Goal: Feedback & Contribution: Submit feedback/report problem

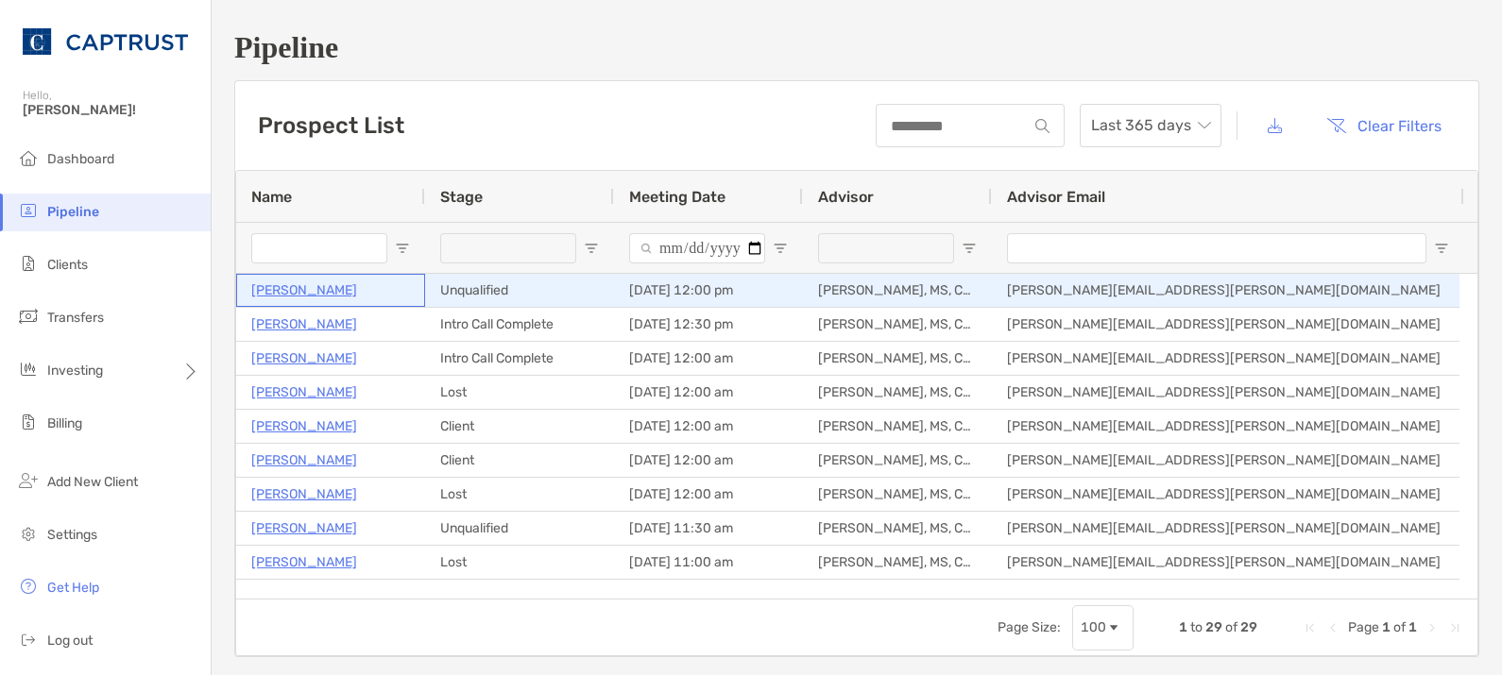
click at [290, 288] on p "Frank Taylor" at bounding box center [304, 291] width 106 height 24
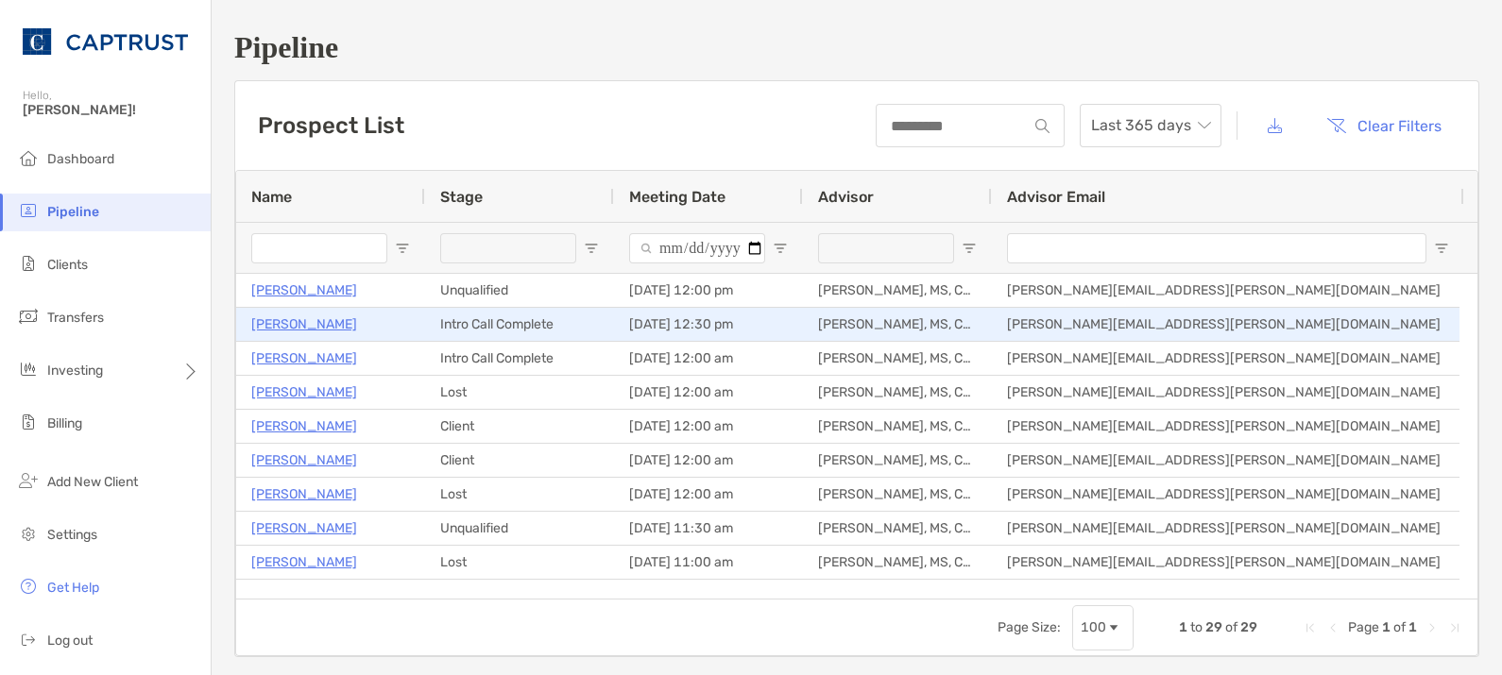
click at [298, 326] on p "Robert Sardinia" at bounding box center [304, 325] width 106 height 24
click at [324, 326] on p "Robert Sardinia" at bounding box center [304, 325] width 106 height 24
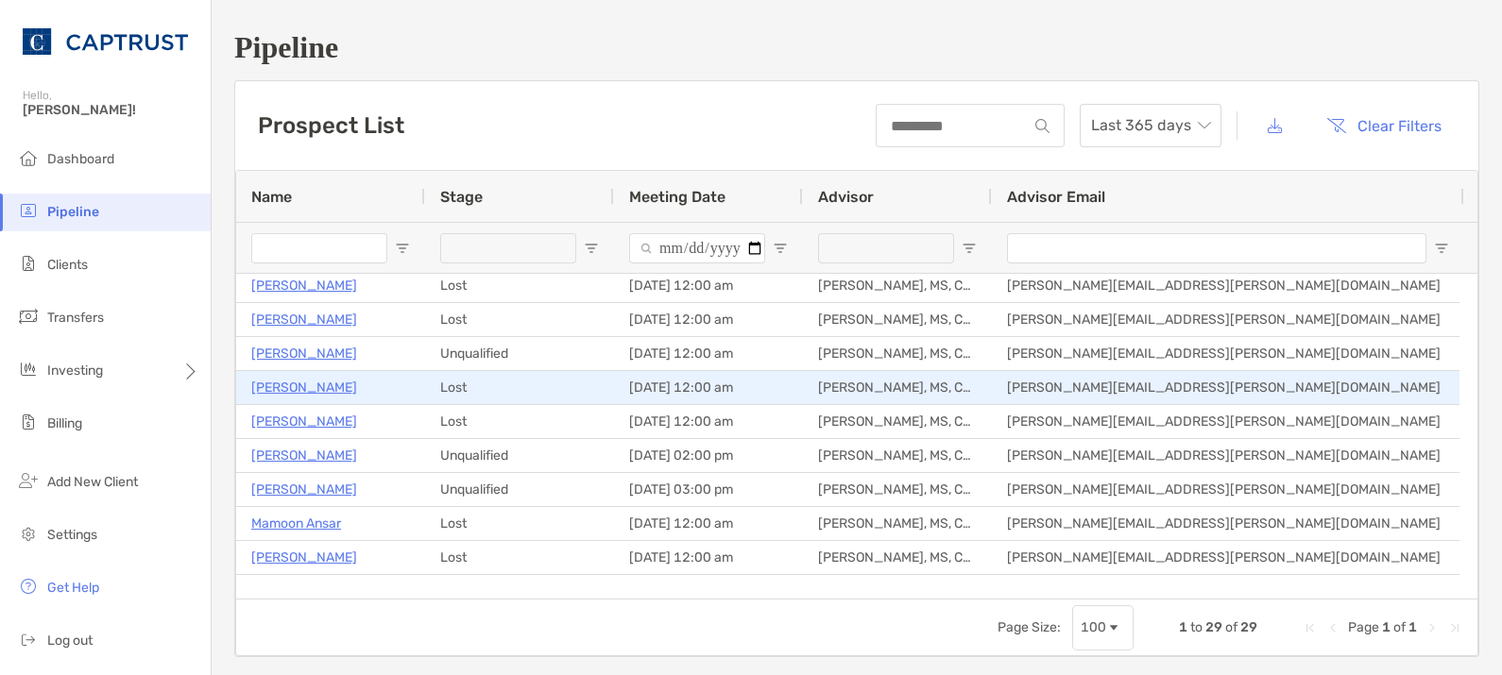
scroll to position [157, 0]
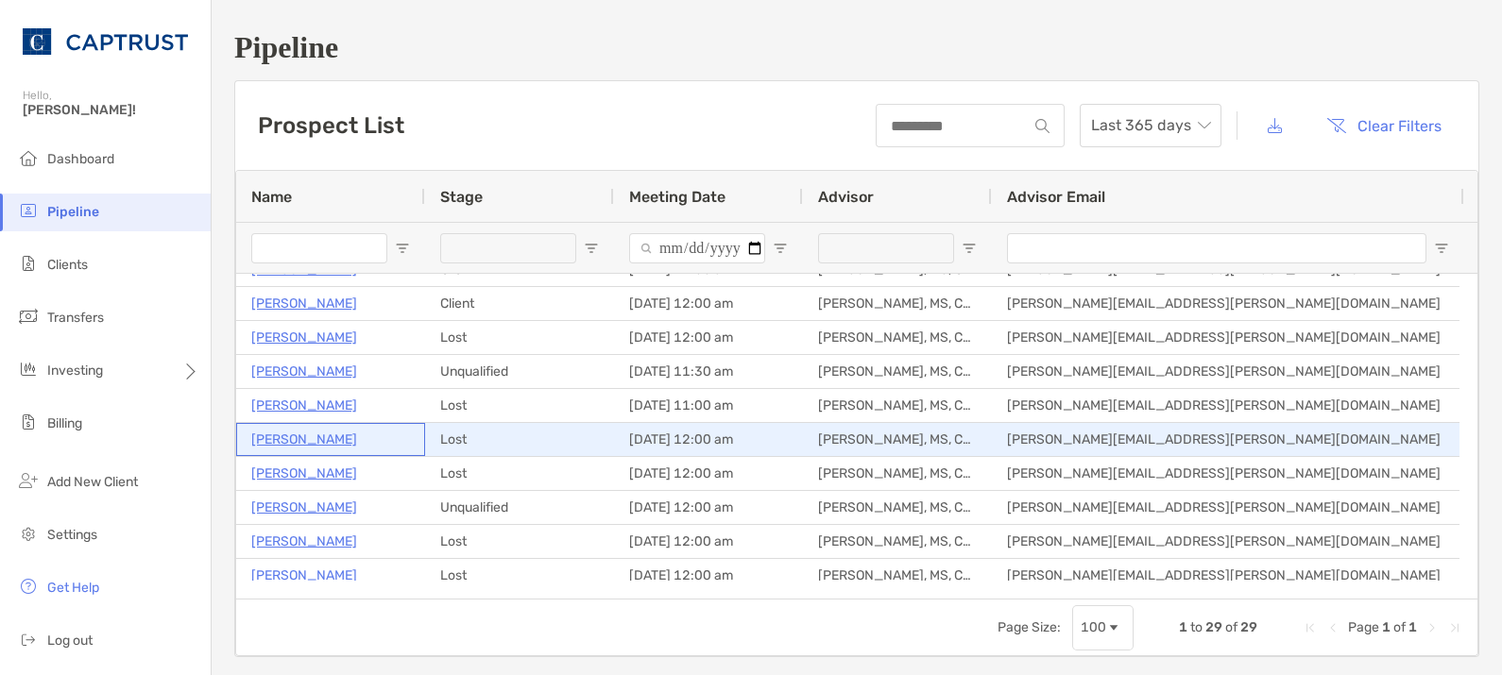
click at [267, 441] on p "Bradley Schoch" at bounding box center [304, 440] width 106 height 24
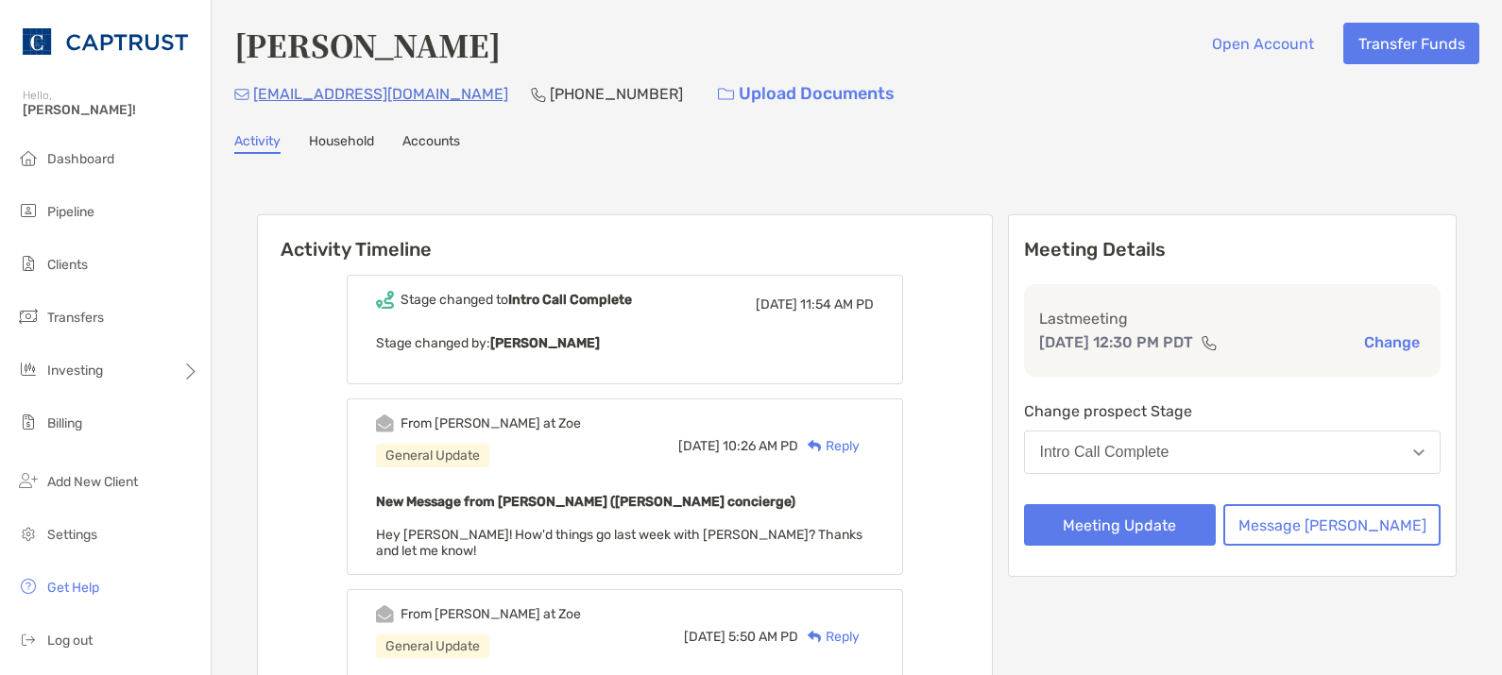
scroll to position [157, 0]
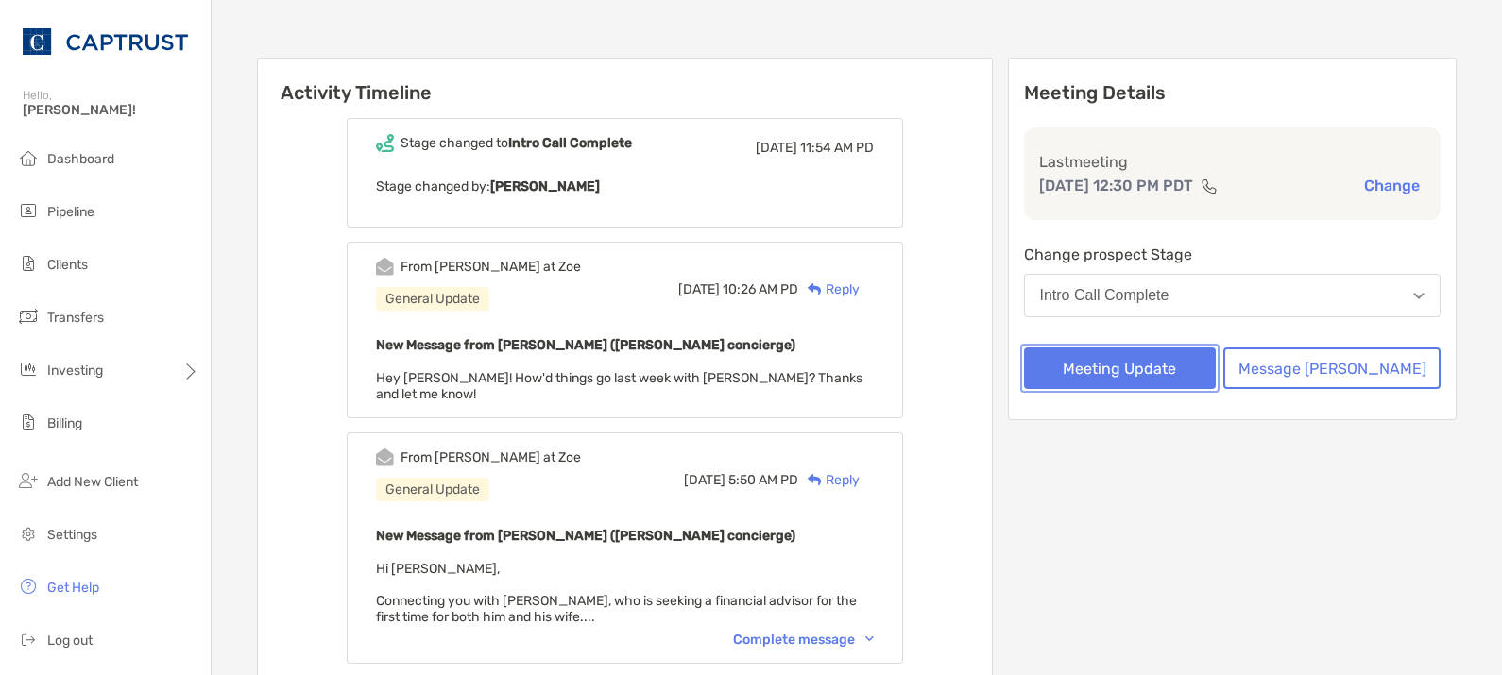
click at [1189, 376] on button "Meeting Update" at bounding box center [1120, 369] width 193 height 42
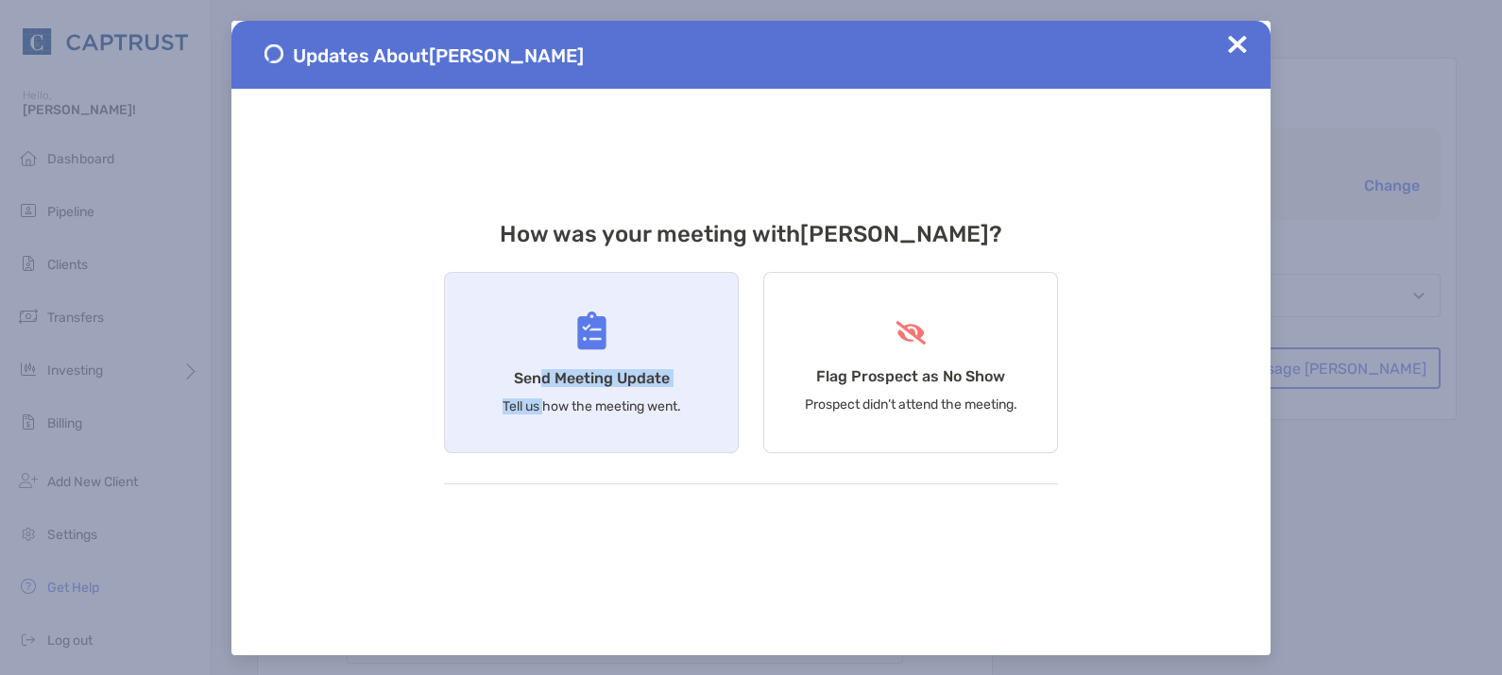
click at [541, 389] on div "Send Meeting Update Tell us how the meeting went." at bounding box center [591, 362] width 295 height 181
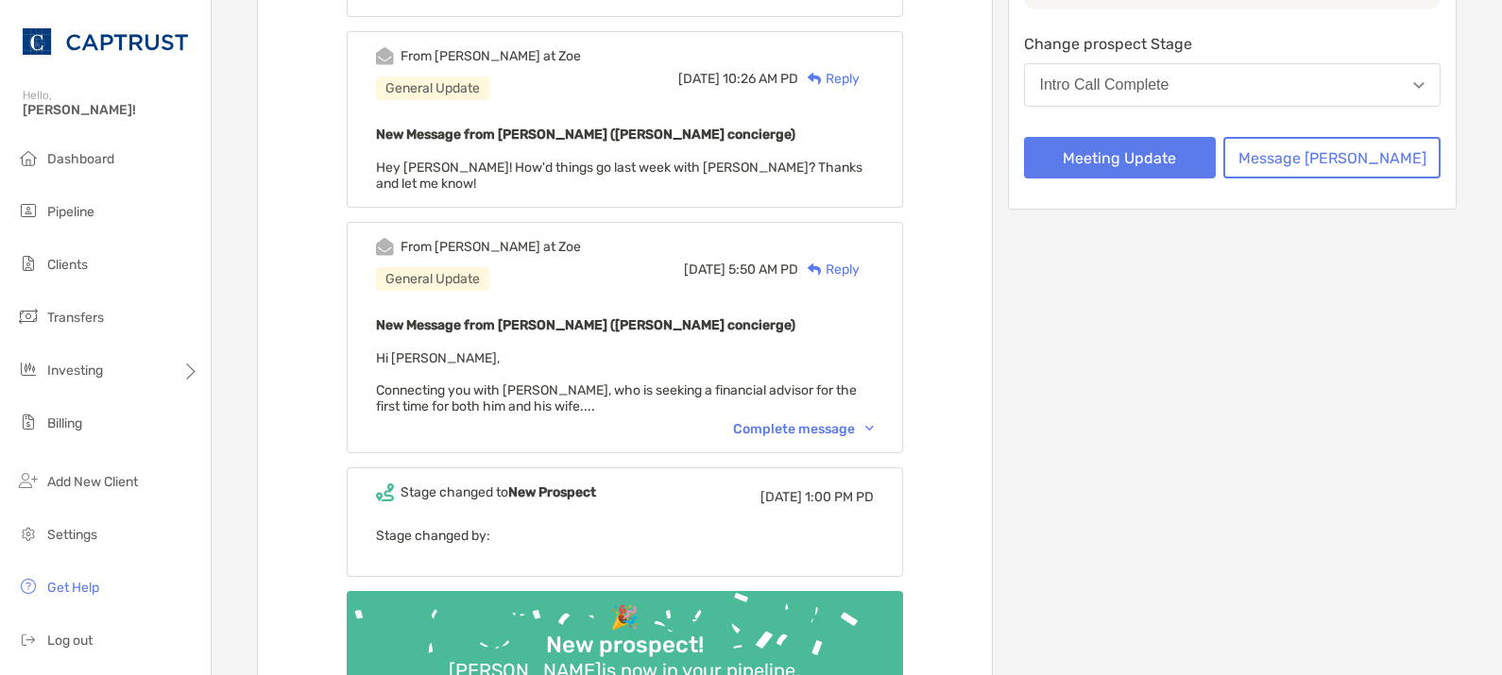
scroll to position [157, 0]
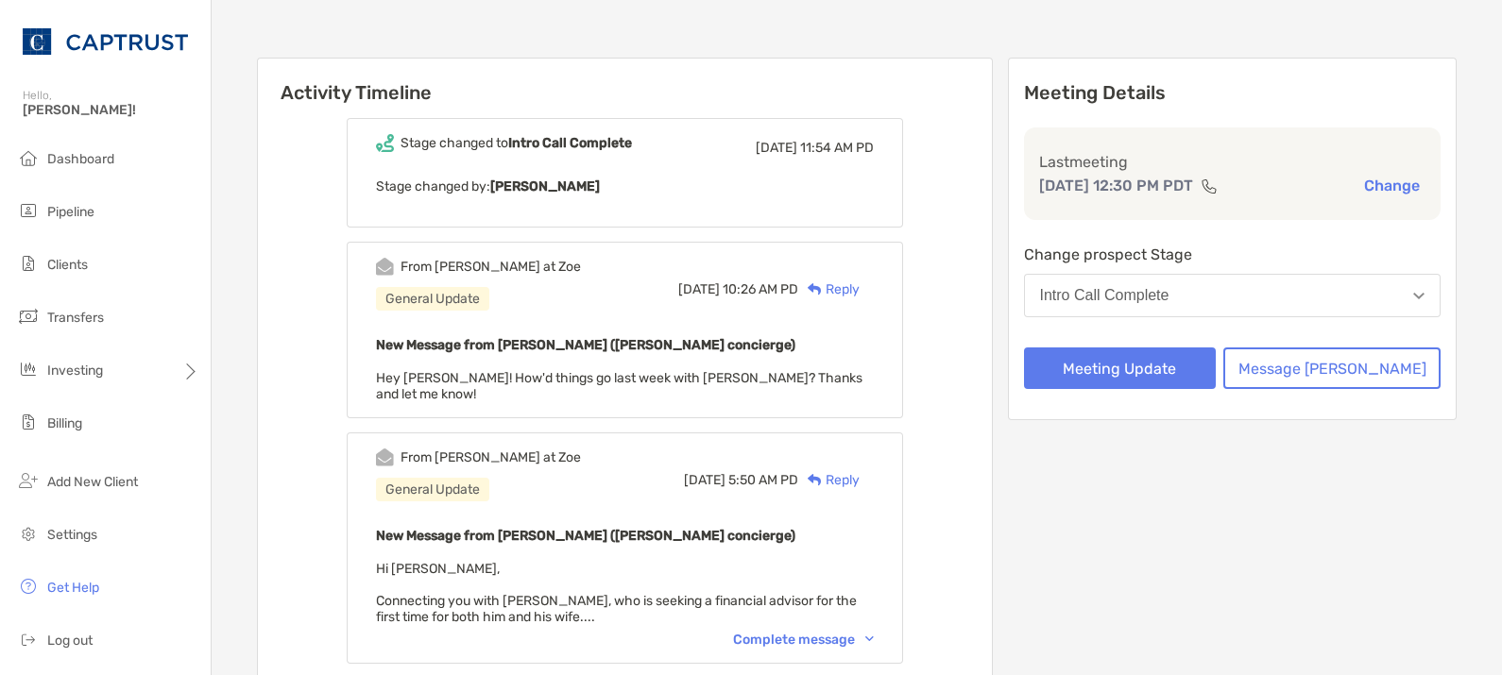
click at [811, 632] on div "Complete message" at bounding box center [803, 640] width 141 height 16
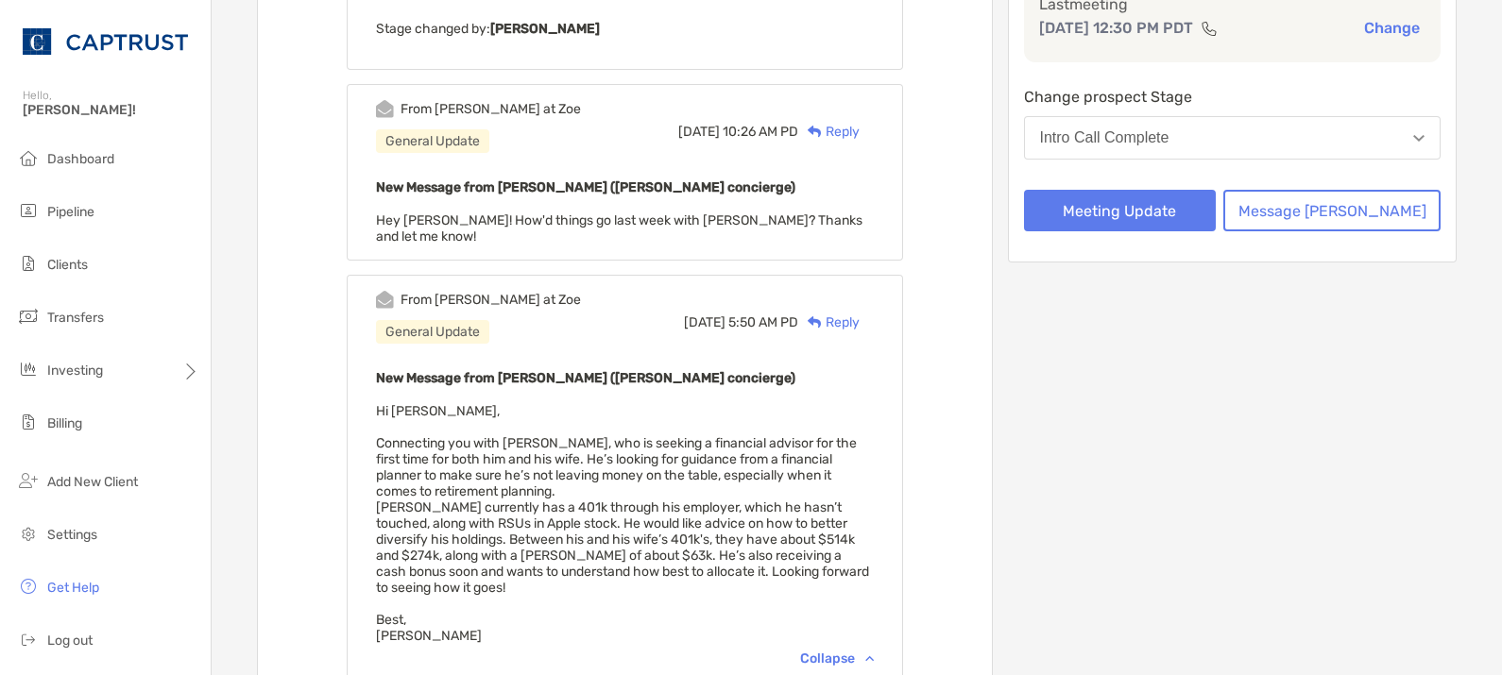
scroll to position [0, 0]
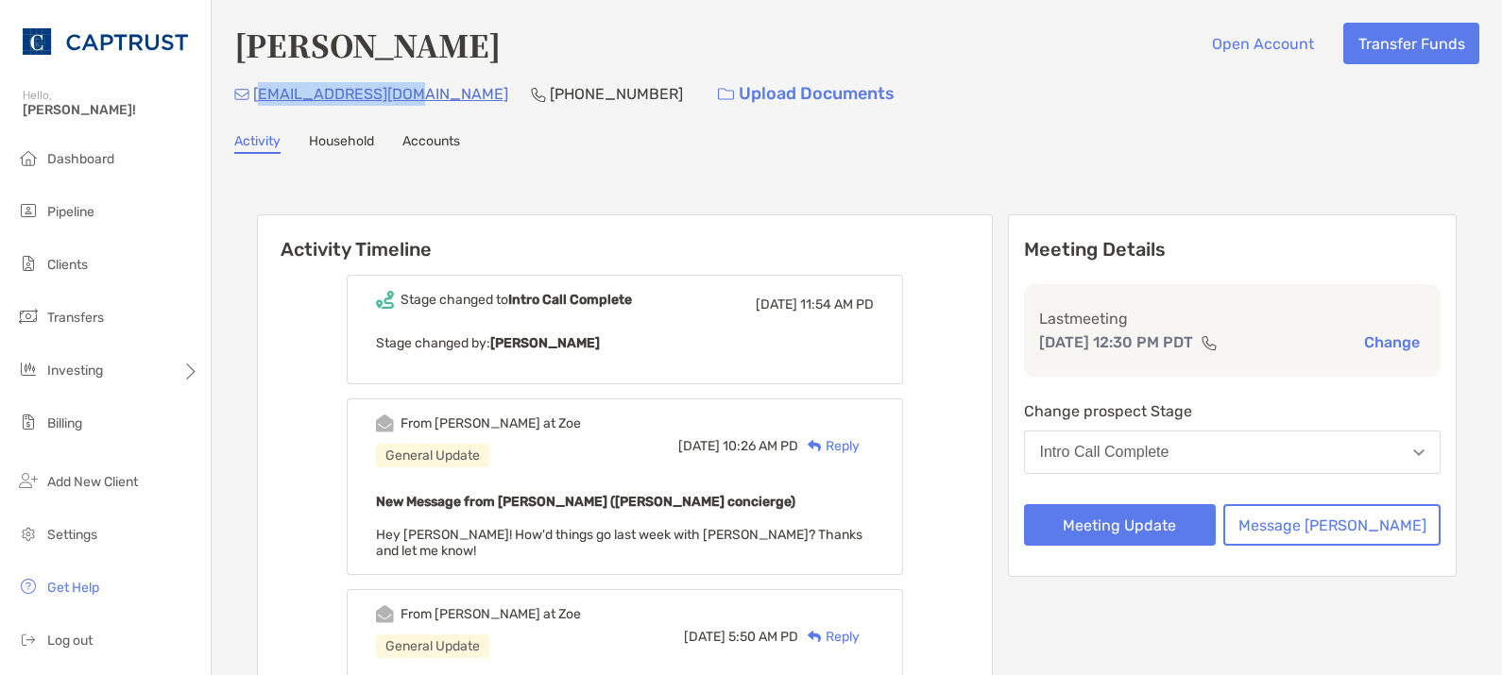
drag, startPoint x: 404, startPoint y: 90, endPoint x: 269, endPoint y: 89, distance: 135.1
click at [267, 87] on div "rsardinia@gmail.com (510) 755-0961 Upload Documents" at bounding box center [856, 94] width 1245 height 41
drag, startPoint x: 1301, startPoint y: 93, endPoint x: 1388, endPoint y: 151, distance: 105.6
click at [1399, 124] on div "Robert Sardinia Open Account Transfer Funds rsardinia@gmail.com (510) 755-0961 …" at bounding box center [857, 668] width 1290 height 1337
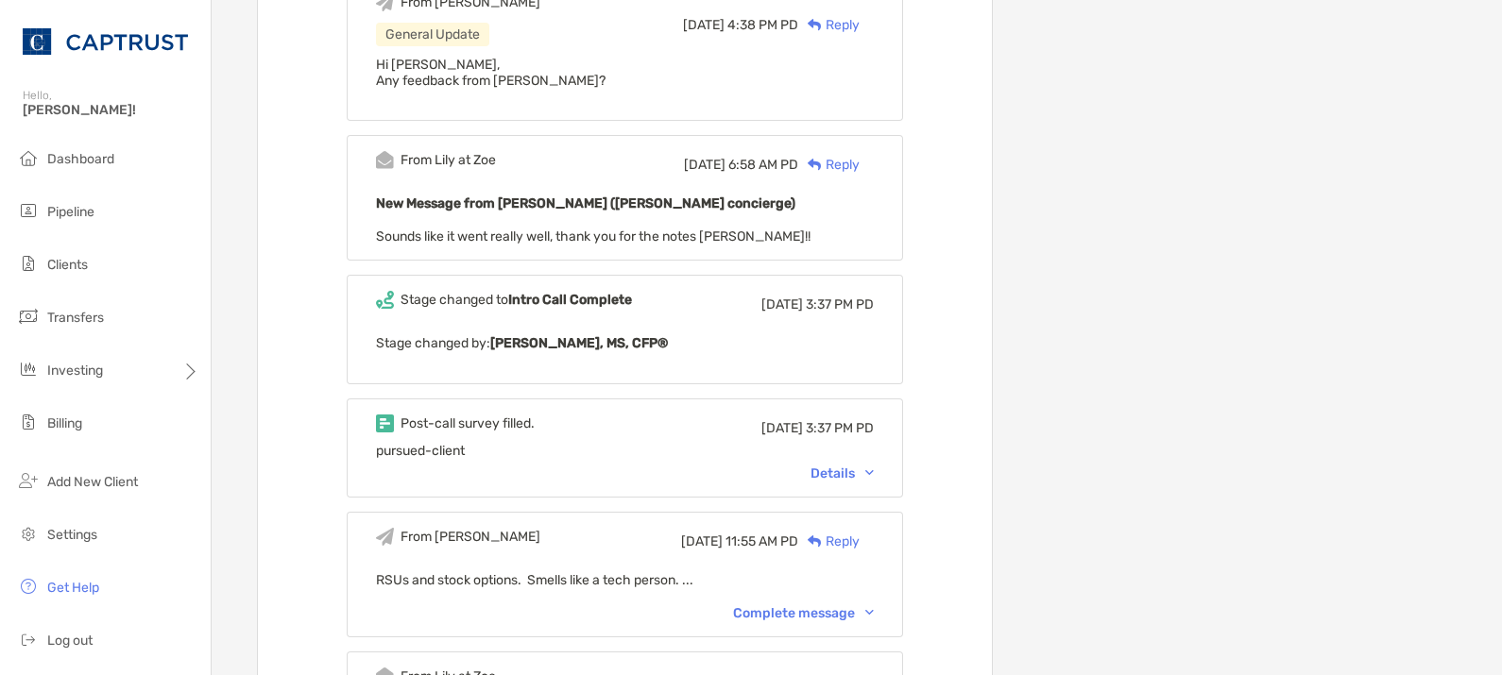
scroll to position [3305, 0]
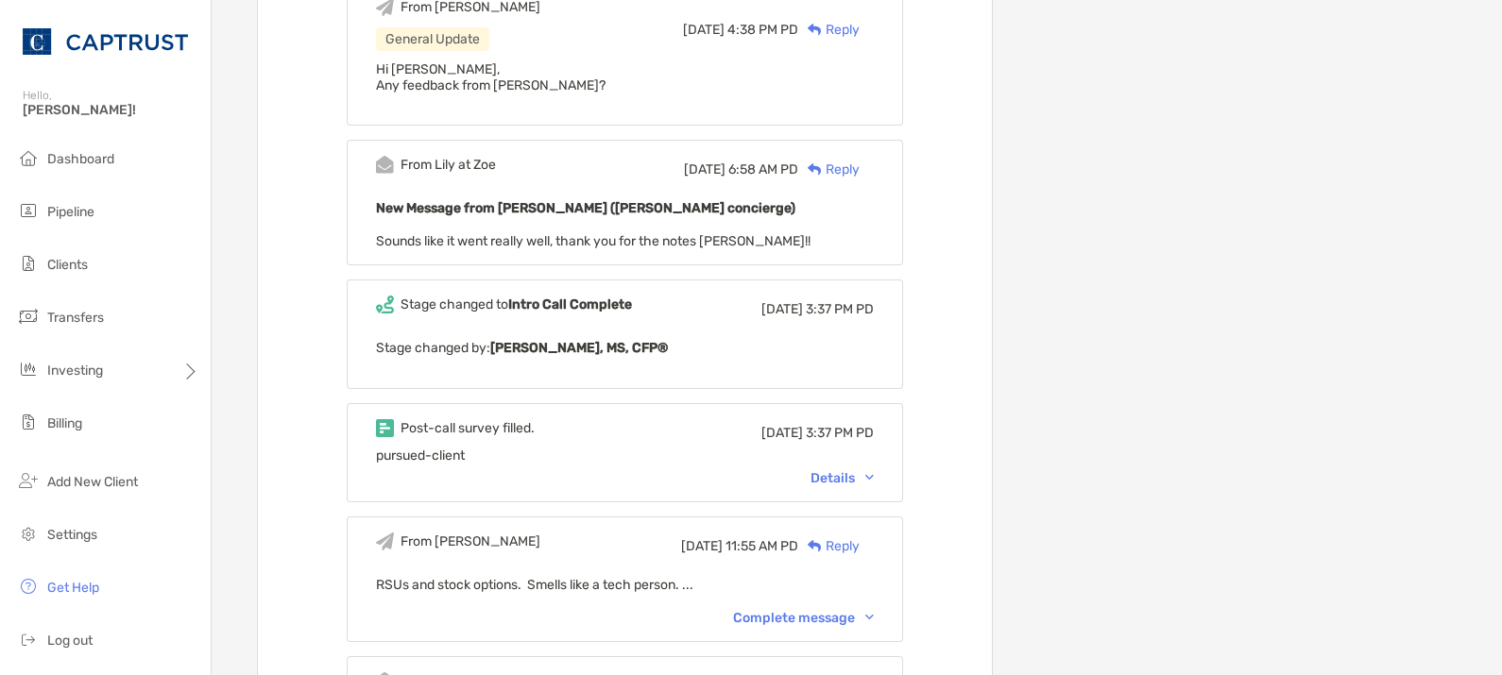
click at [846, 431] on div "Post-call survey filled. Wed, Jun 18 3:37 PM PD pursued-client Details" at bounding box center [625, 452] width 556 height 99
click at [849, 470] on div "Details" at bounding box center [841, 478] width 63 height 16
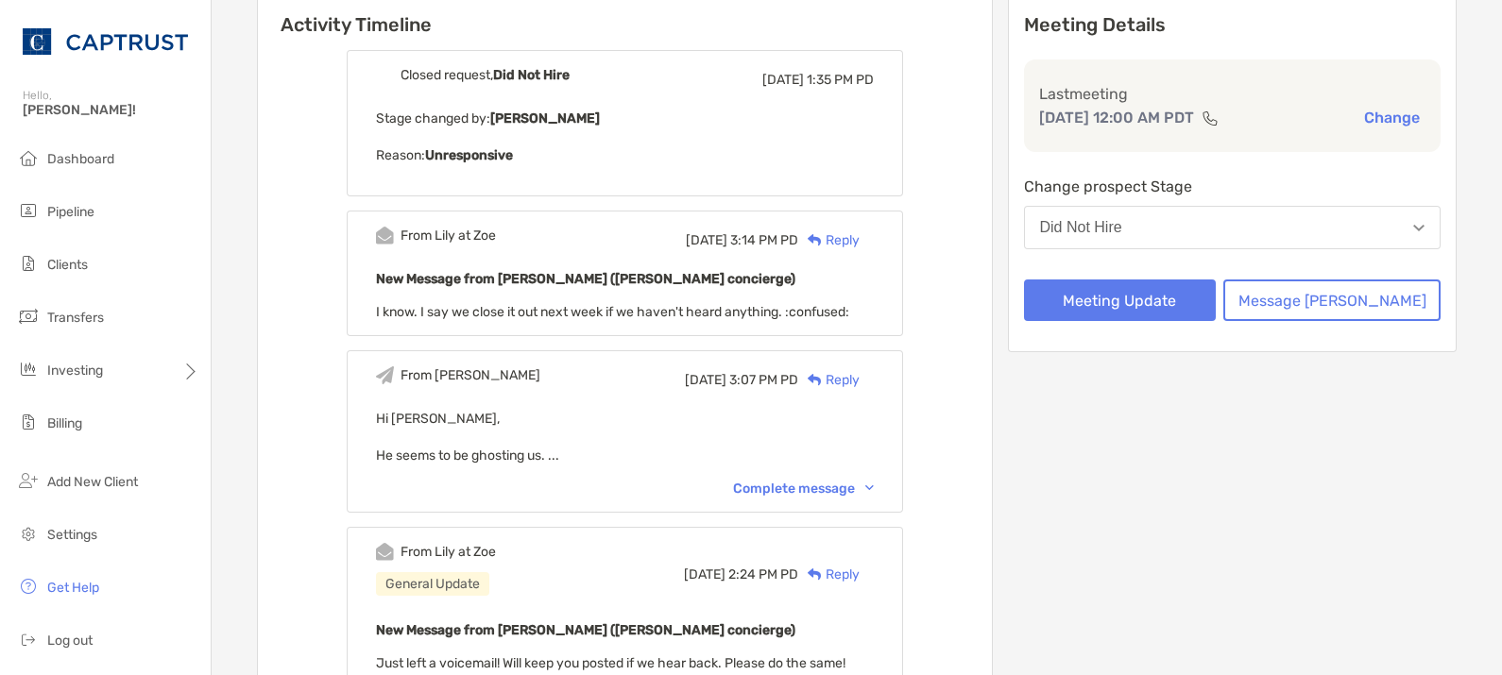
scroll to position [157, 0]
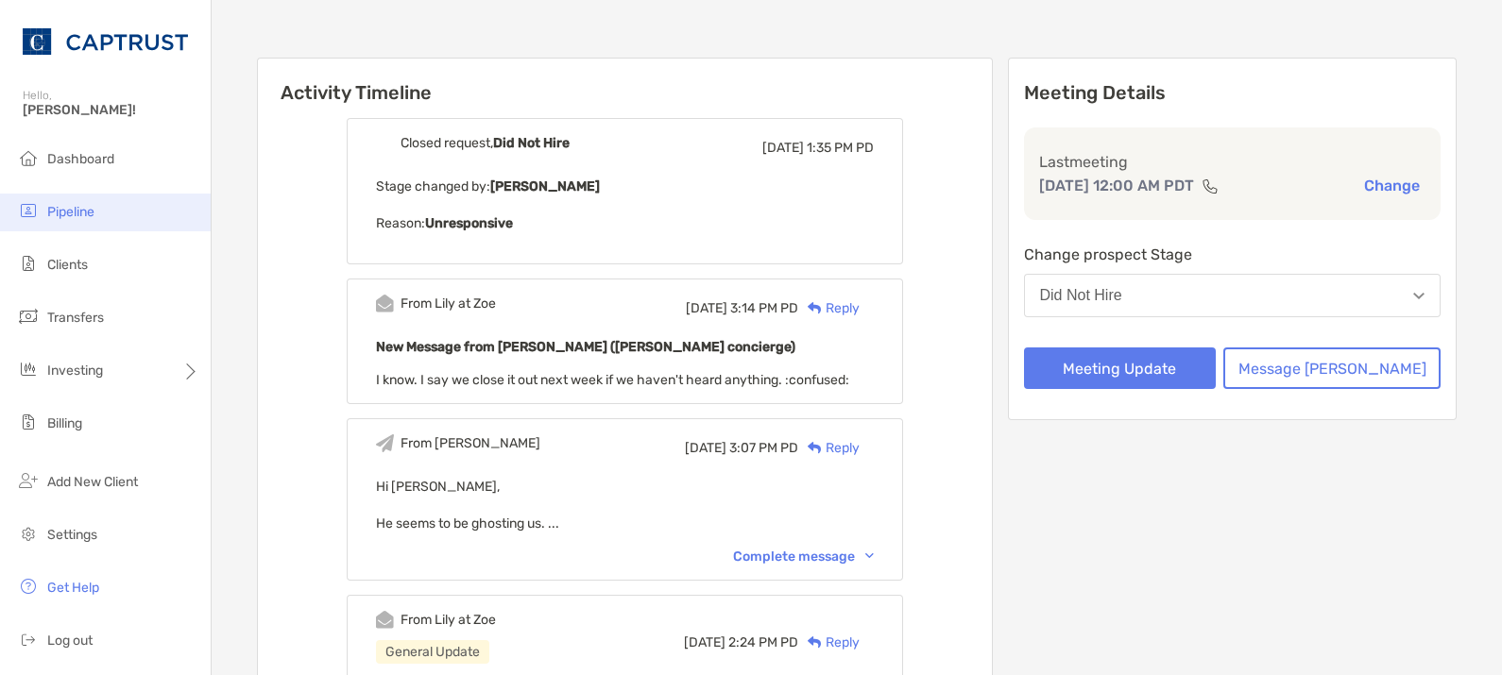
click at [67, 201] on li "Pipeline" at bounding box center [105, 213] width 211 height 38
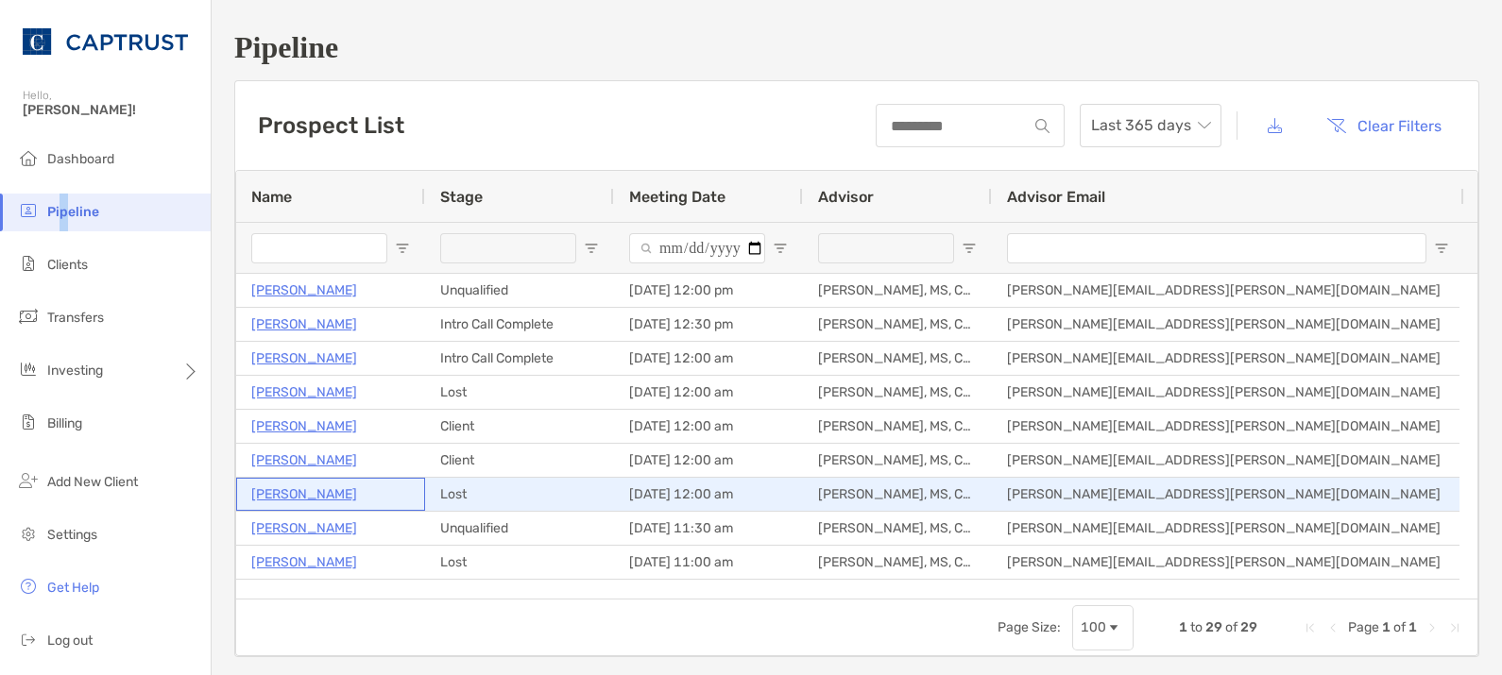
click at [288, 497] on p "[PERSON_NAME]" at bounding box center [304, 495] width 106 height 24
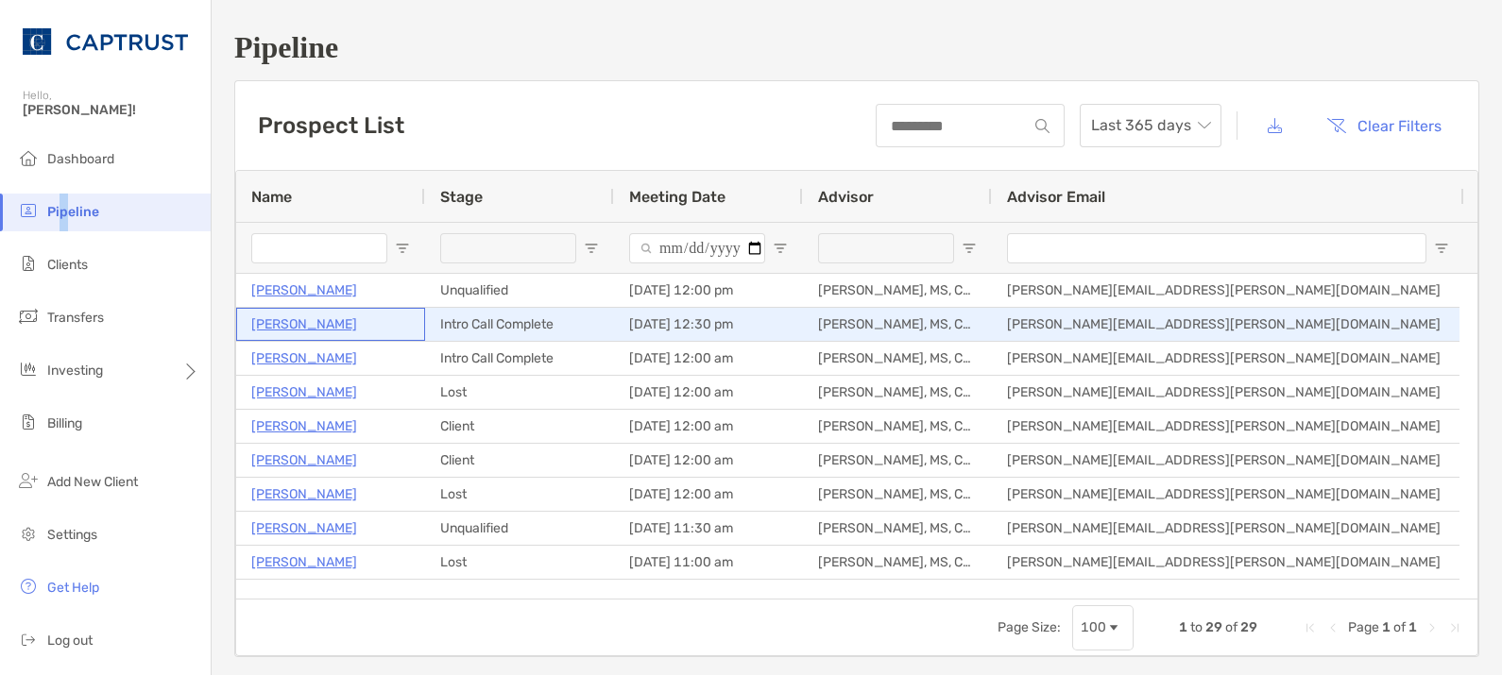
click at [298, 320] on p "[PERSON_NAME]" at bounding box center [304, 325] width 106 height 24
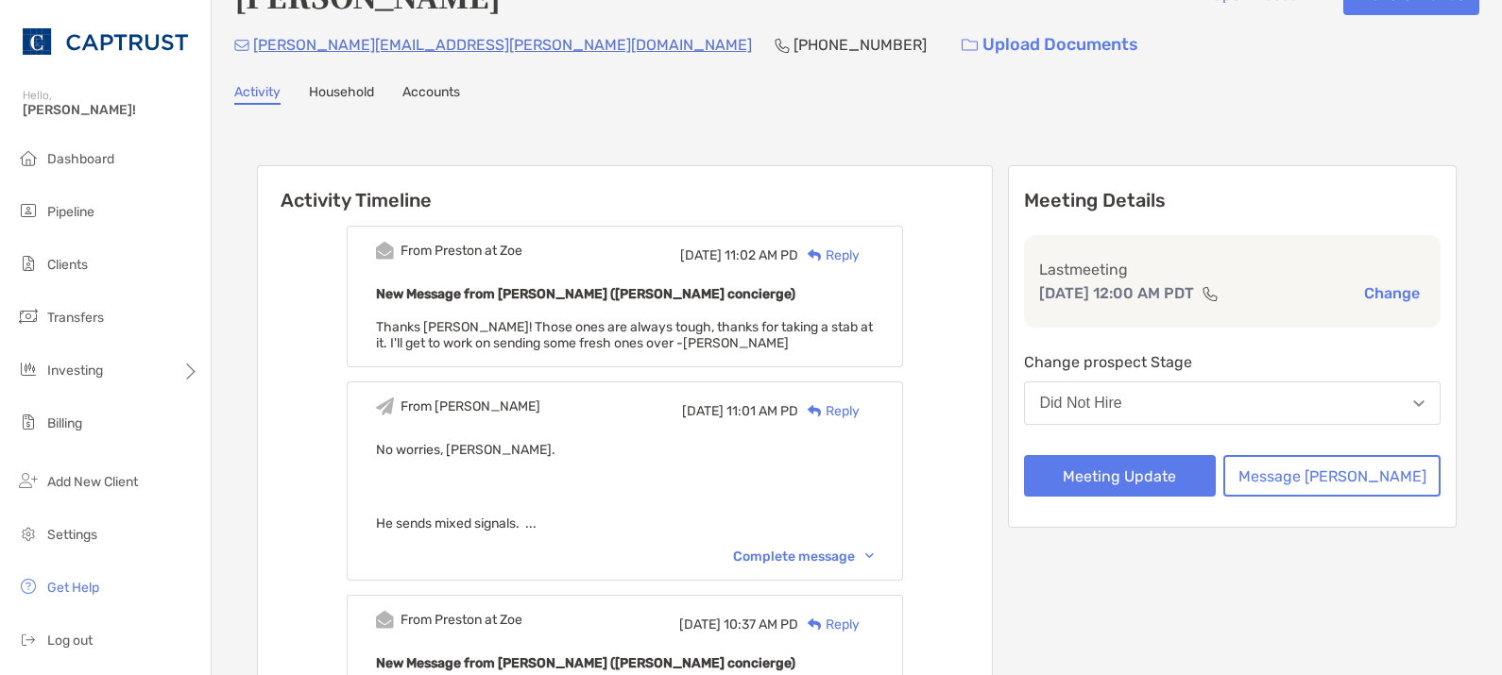
scroll to position [157, 0]
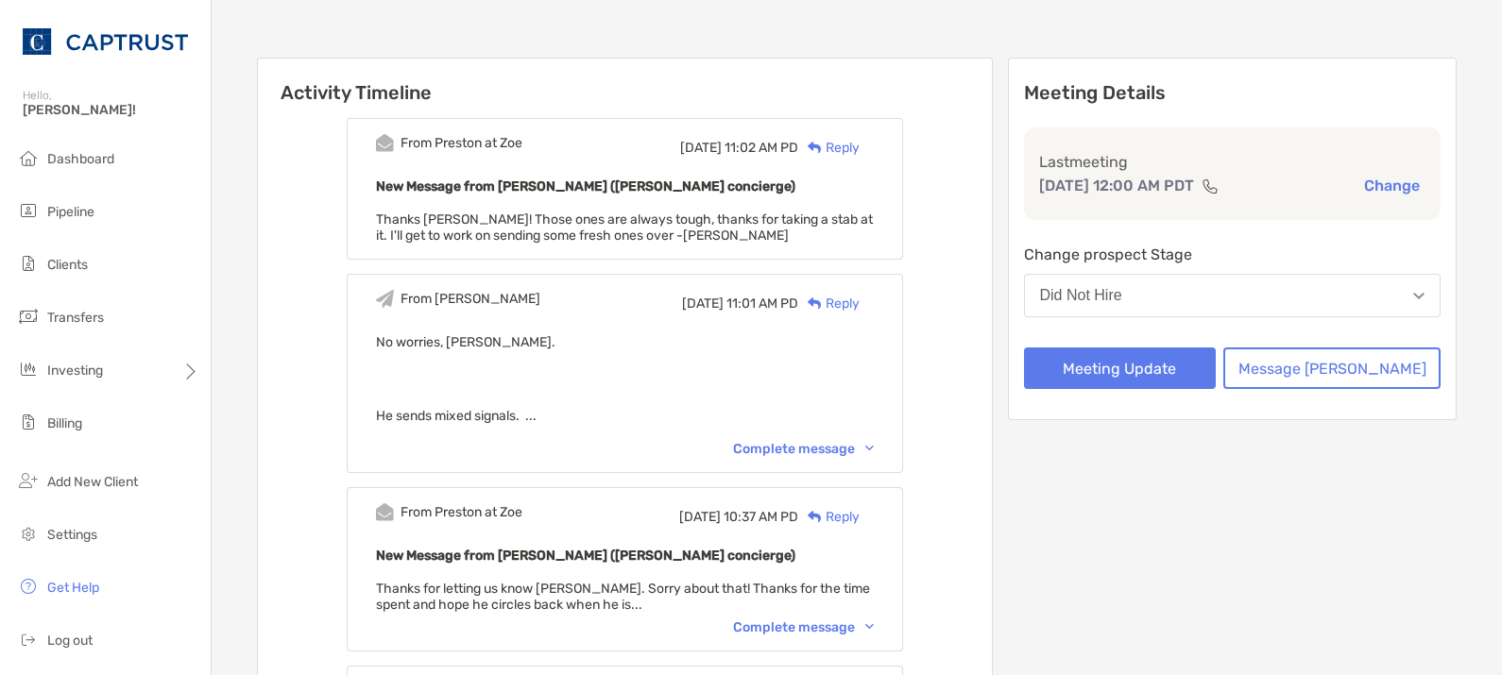
click at [826, 451] on div "Complete message" at bounding box center [803, 449] width 141 height 16
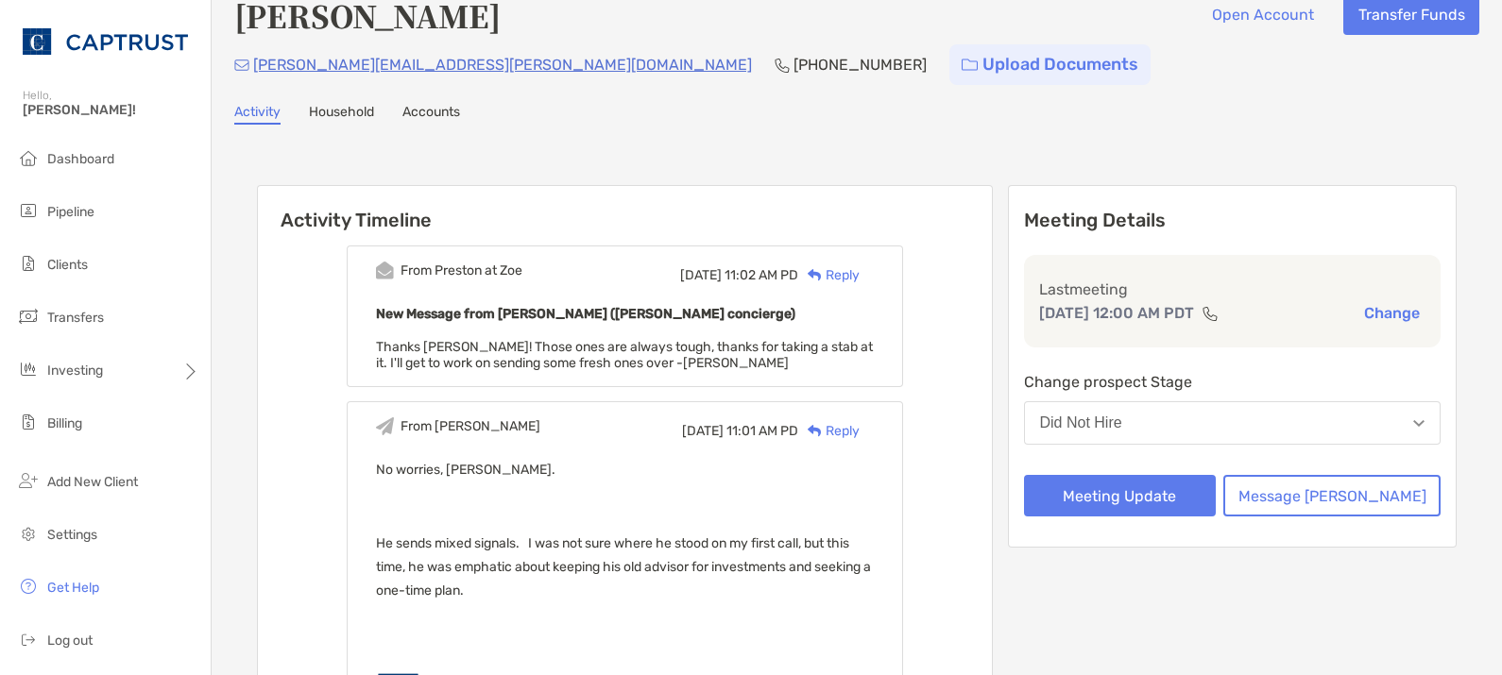
scroll to position [0, 0]
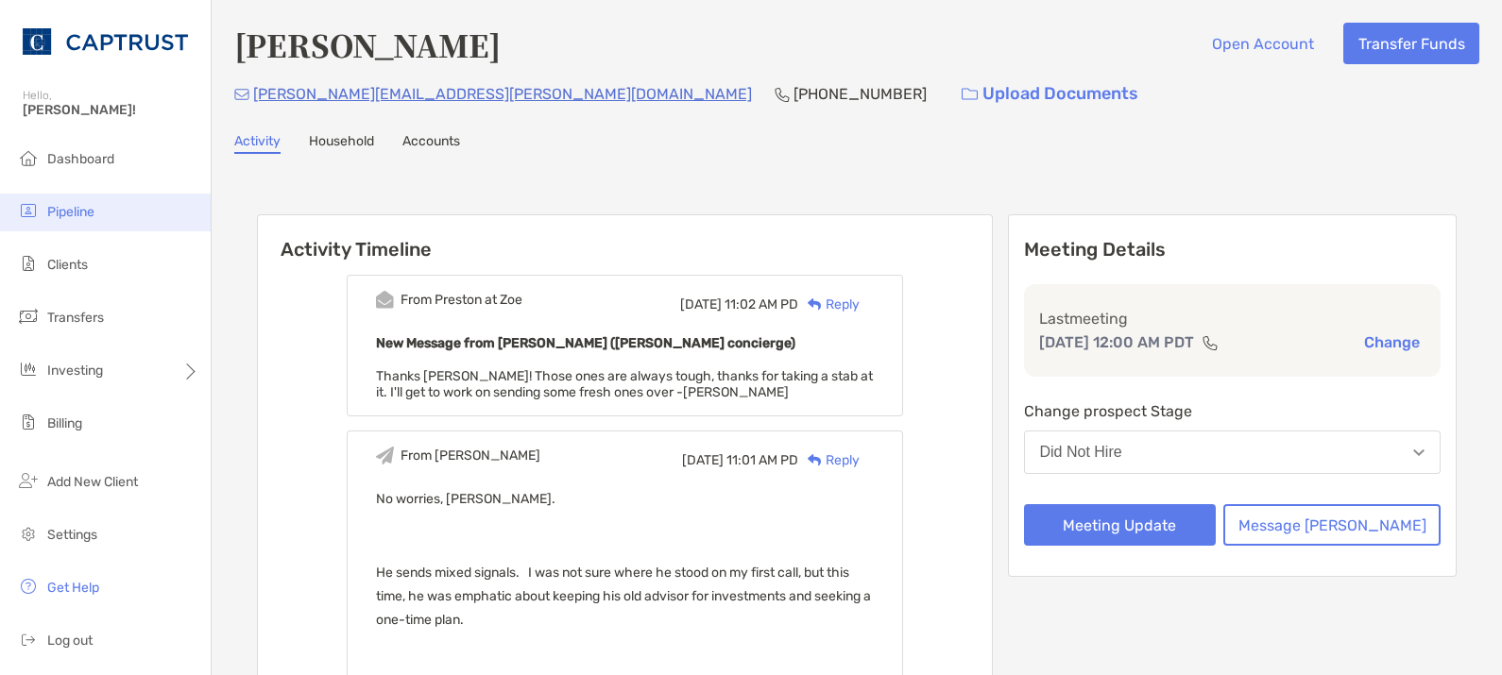
click at [82, 212] on span "Pipeline" at bounding box center [70, 212] width 47 height 16
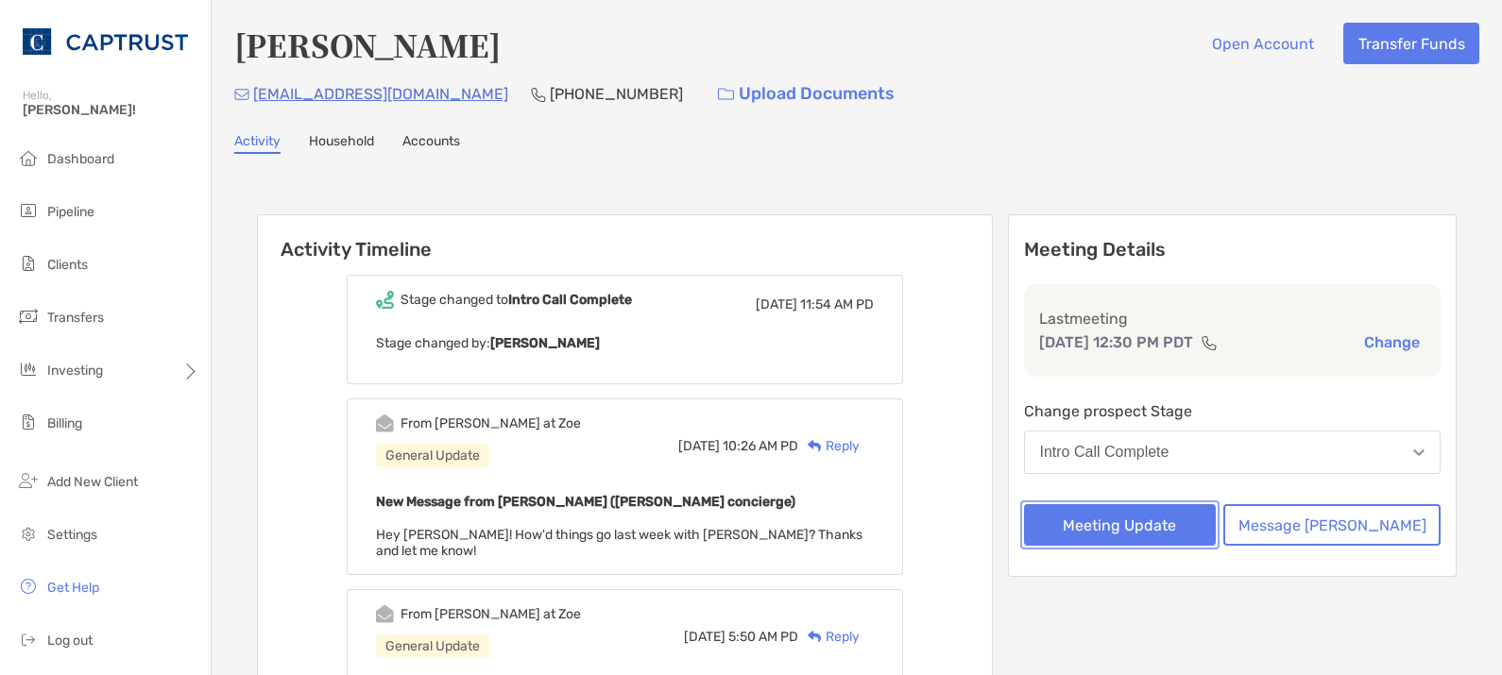
click at [1195, 519] on button "Meeting Update" at bounding box center [1120, 525] width 193 height 42
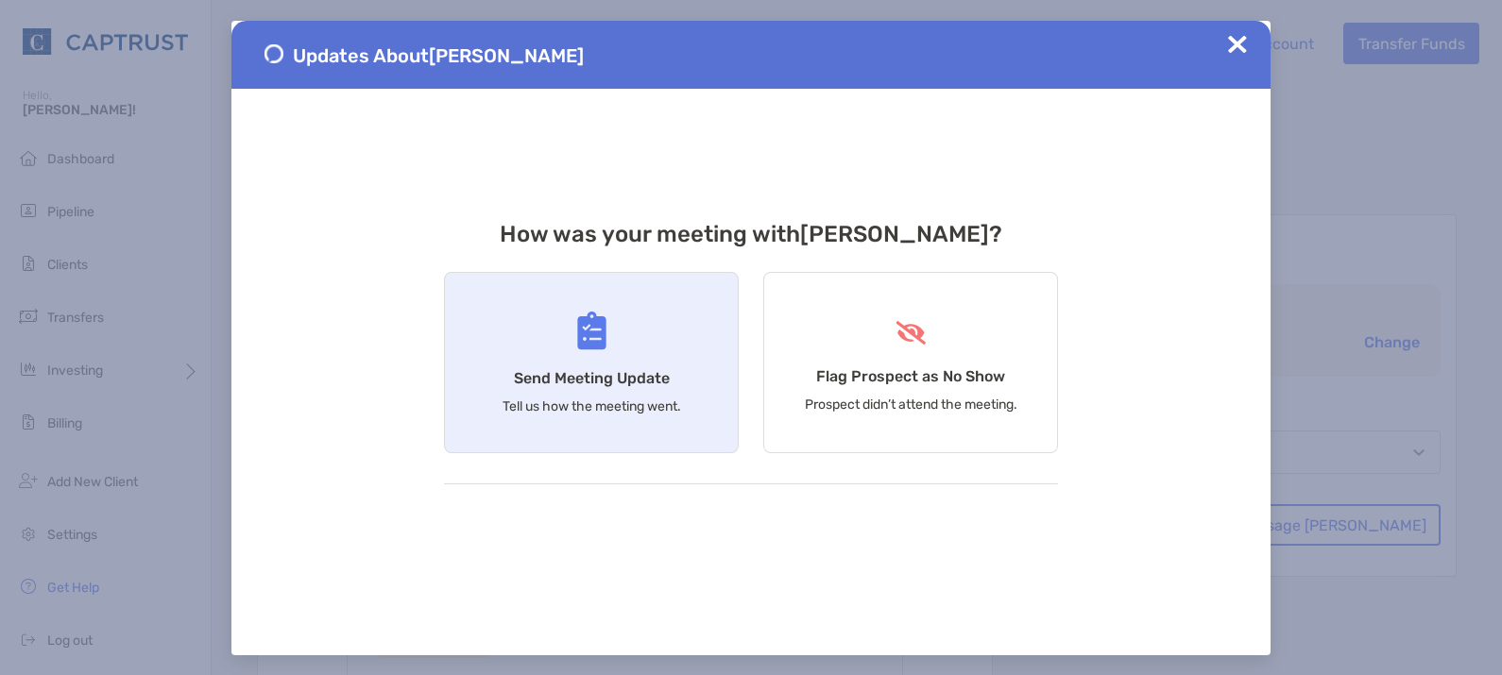
click at [589, 367] on div "Send Meeting Update Tell us how the meeting went." at bounding box center [591, 362] width 295 height 181
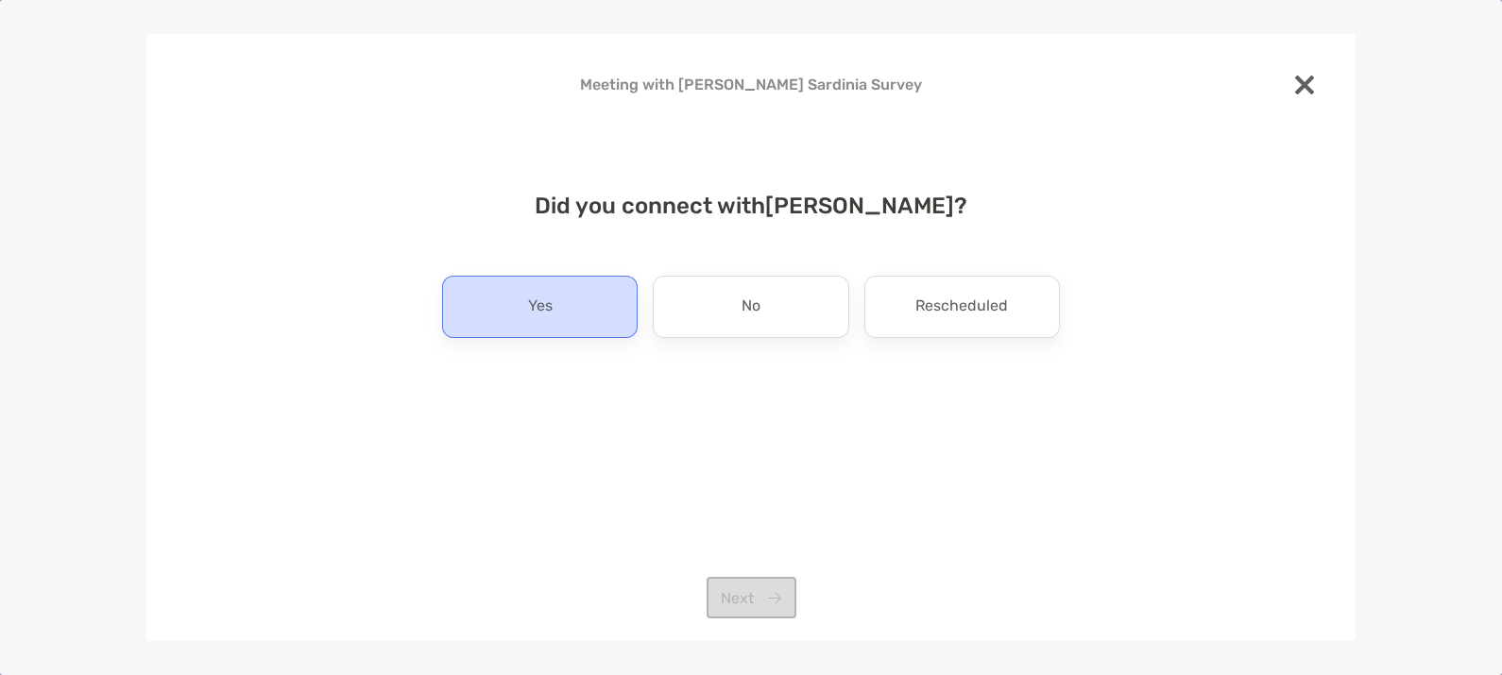
click at [577, 302] on div "Yes" at bounding box center [540, 307] width 196 height 62
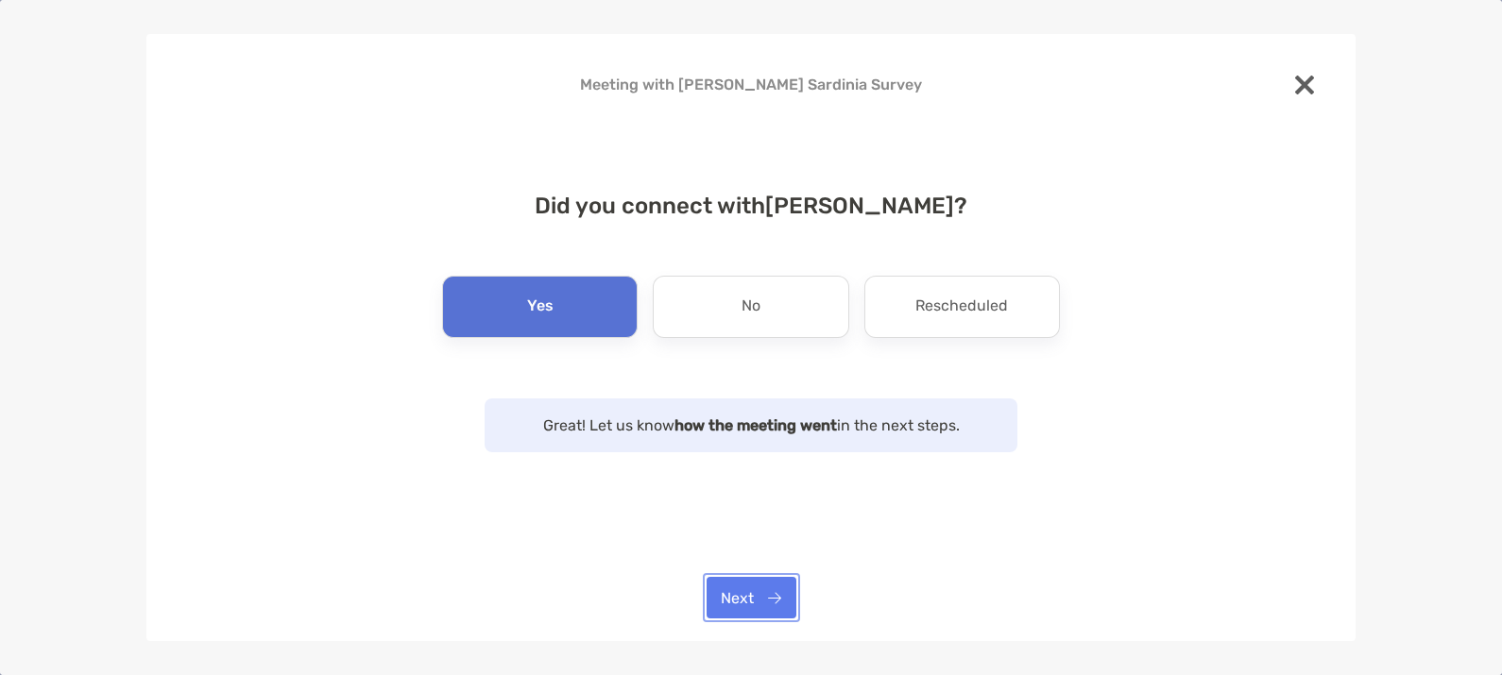
click at [752, 582] on button "Next" at bounding box center [751, 598] width 90 height 42
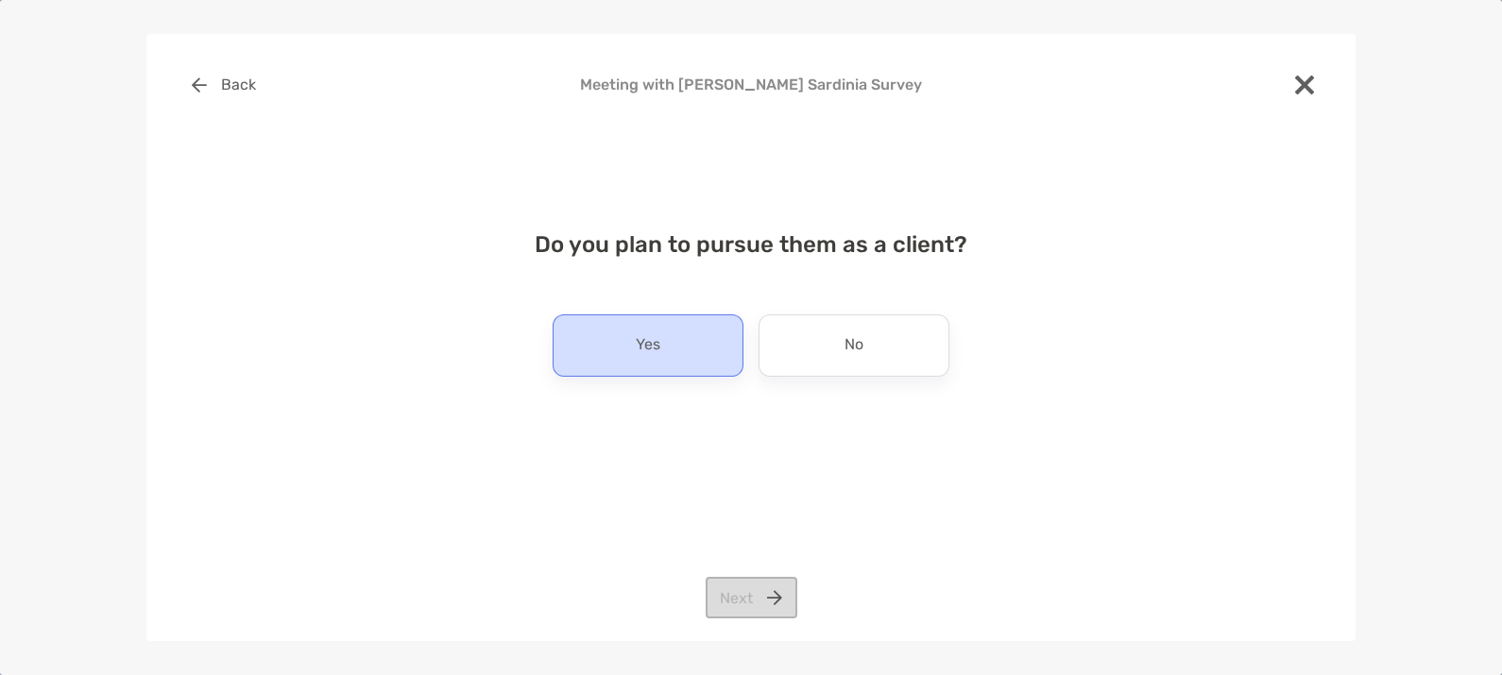
click at [682, 352] on div "Yes" at bounding box center [648, 346] width 191 height 62
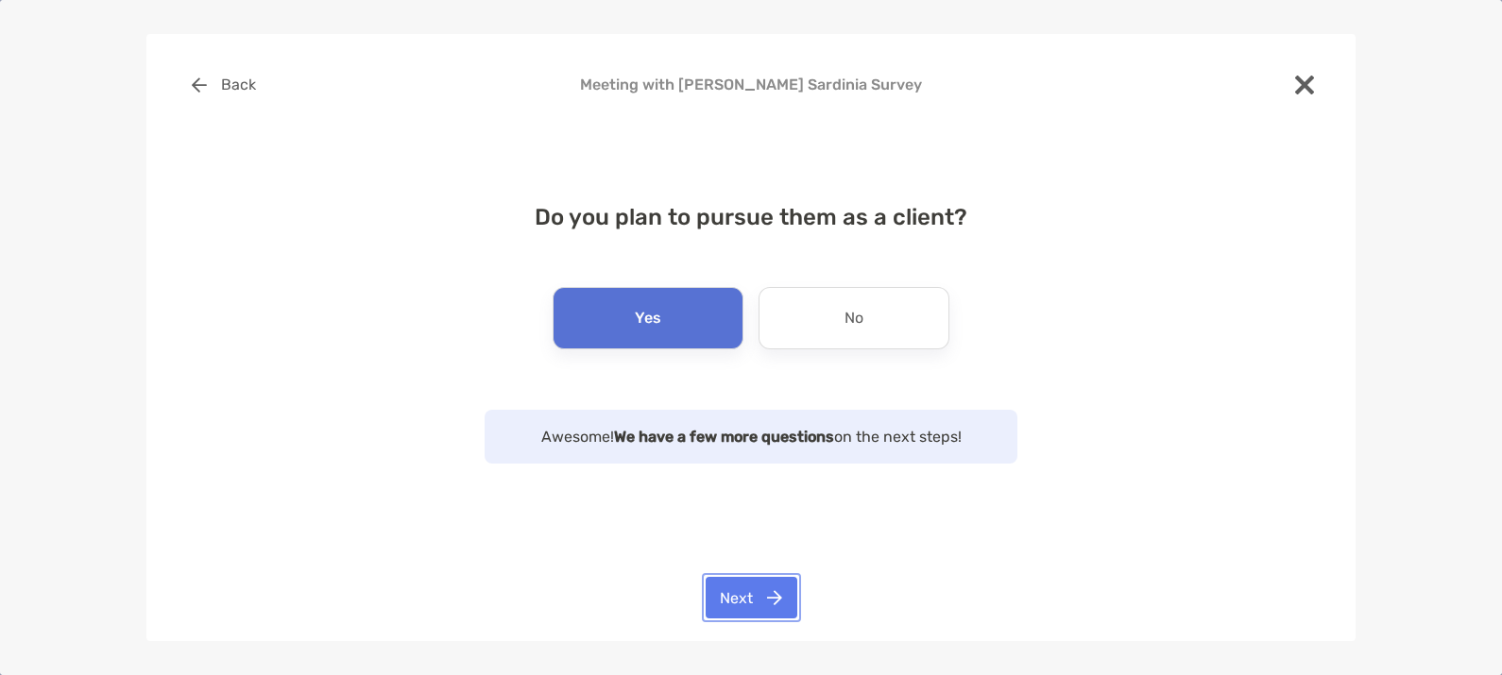
drag, startPoint x: 756, startPoint y: 589, endPoint x: 737, endPoint y: 538, distance: 54.4
click at [753, 587] on button "Next" at bounding box center [752, 598] width 92 height 42
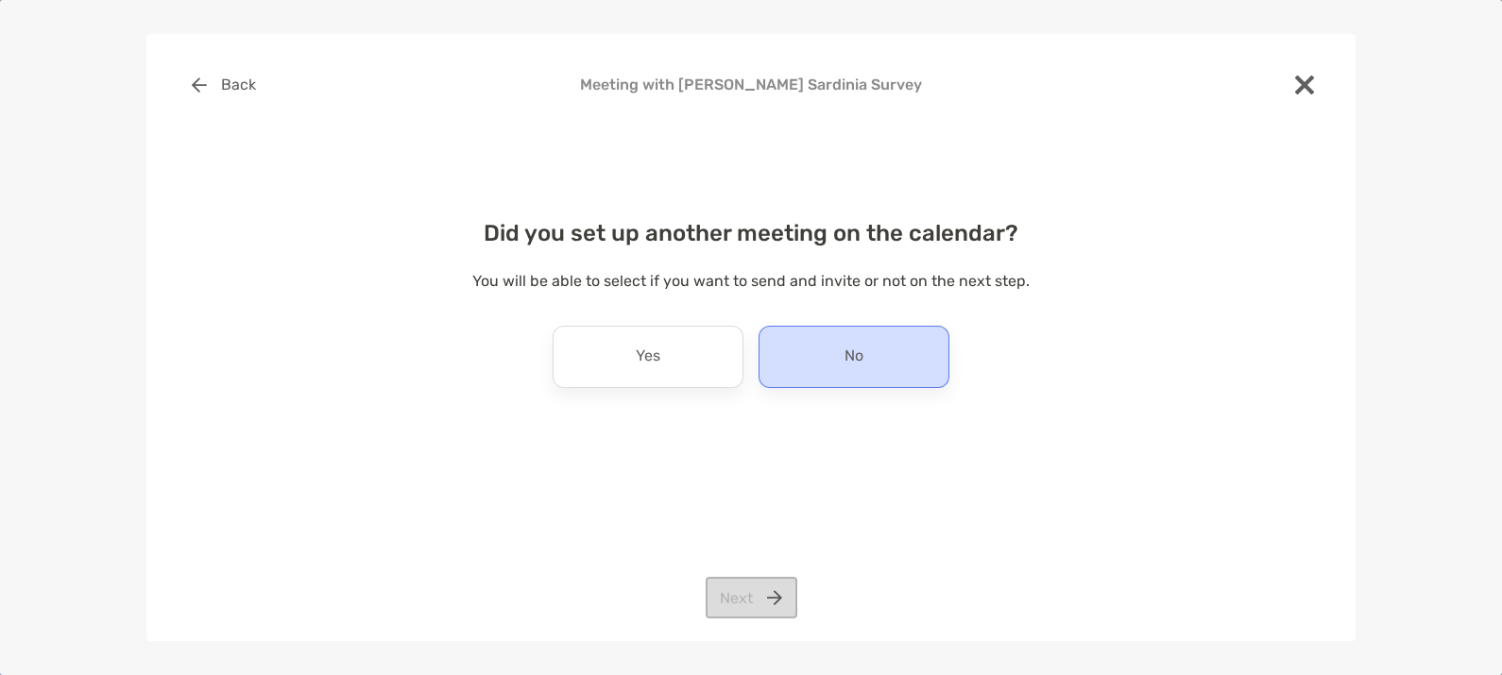
click at [821, 370] on div "No" at bounding box center [853, 357] width 191 height 62
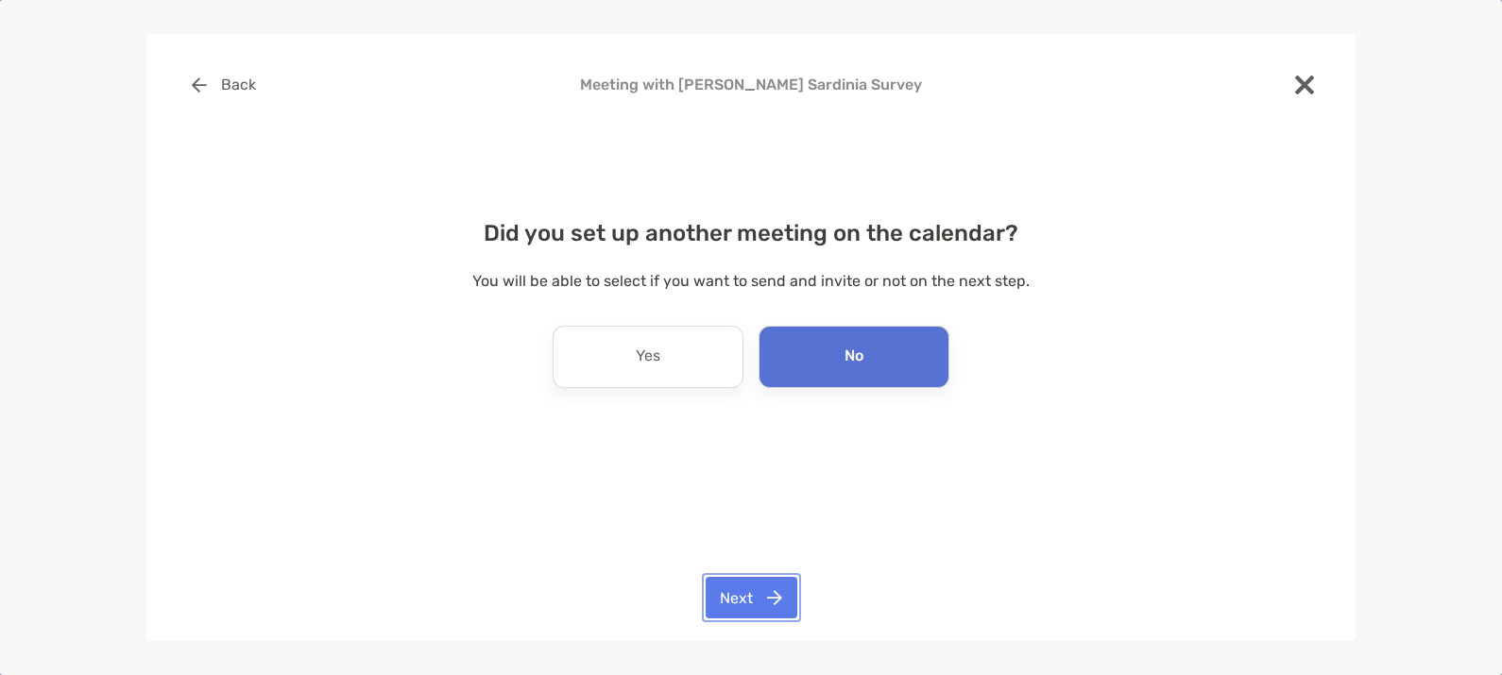
click at [741, 613] on button "Next" at bounding box center [752, 598] width 92 height 42
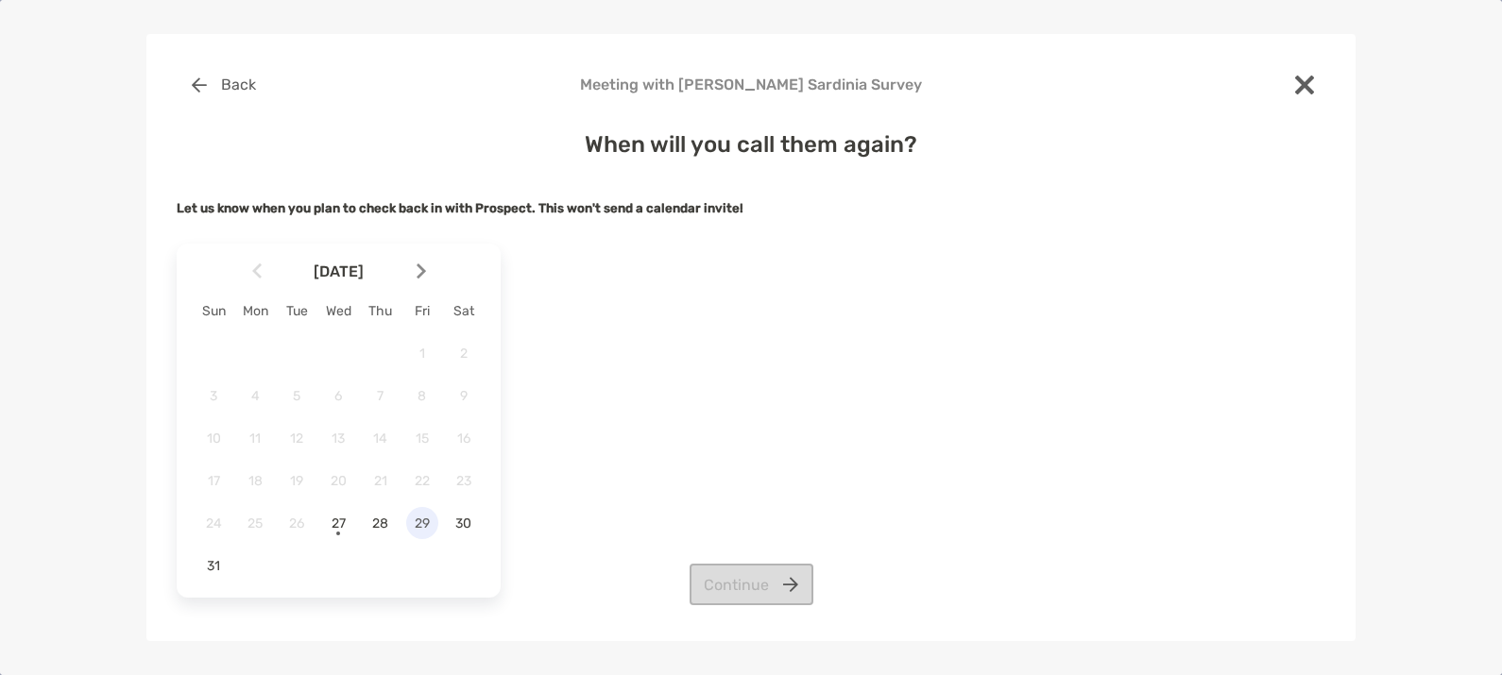
click at [414, 525] on span "29" at bounding box center [422, 524] width 32 height 16
drag, startPoint x: 732, startPoint y: 576, endPoint x: 718, endPoint y: 541, distance: 37.7
click at [725, 576] on button "Continue" at bounding box center [751, 585] width 124 height 42
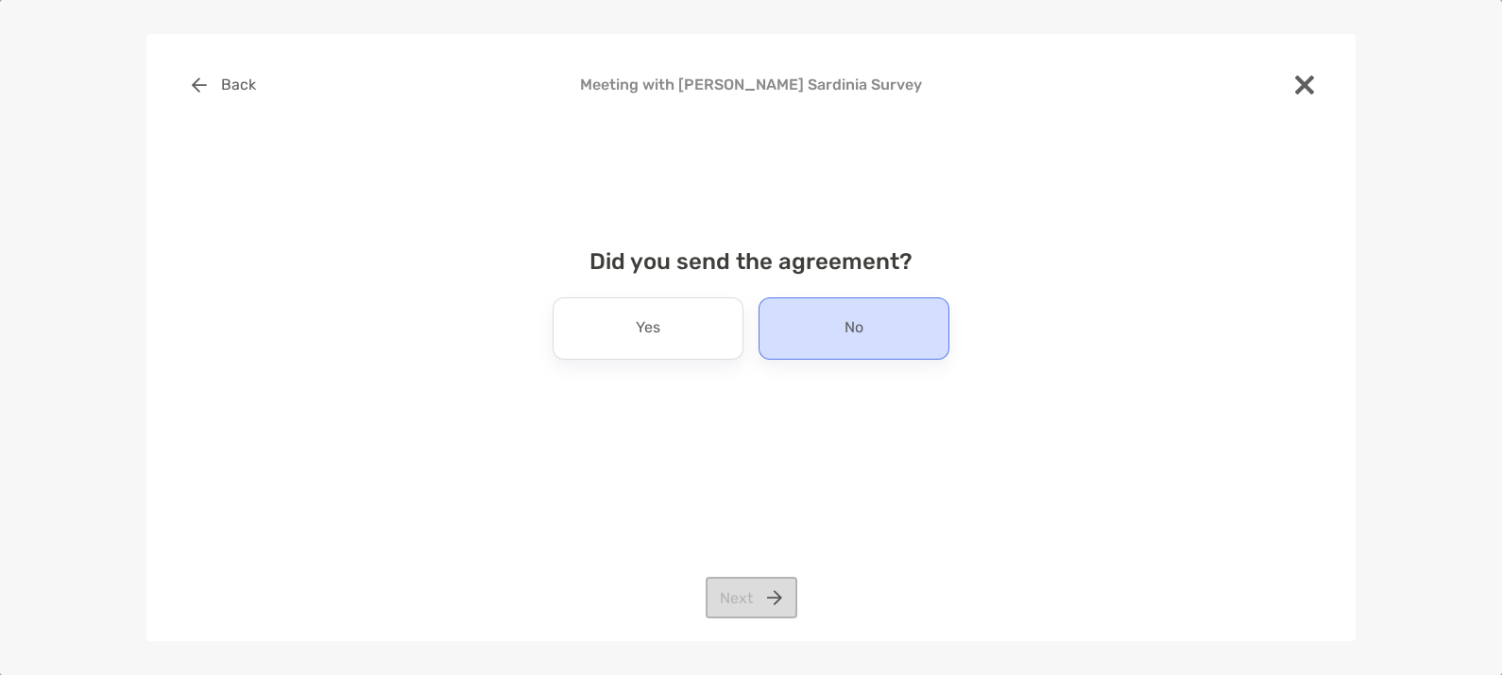
click at [879, 340] on div "No" at bounding box center [853, 329] width 191 height 62
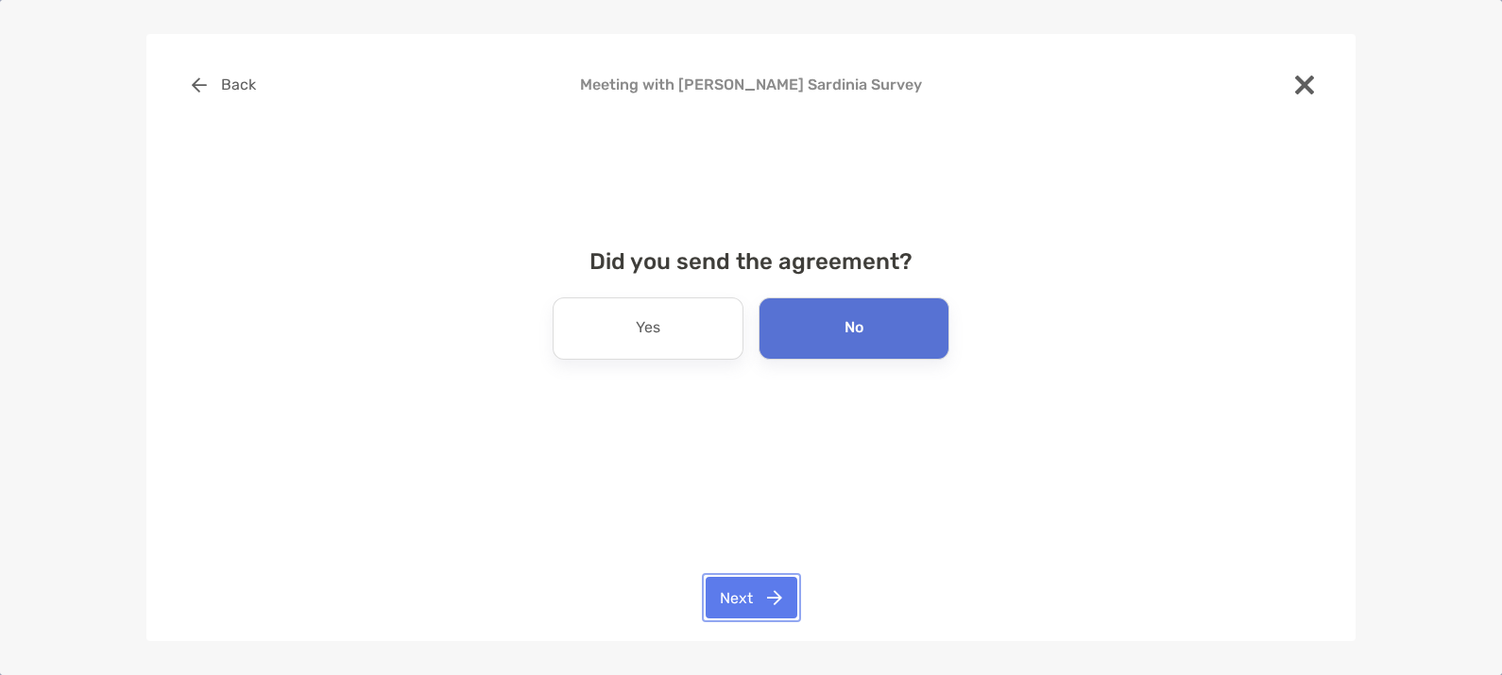
drag, startPoint x: 748, startPoint y: 595, endPoint x: 757, endPoint y: 587, distance: 11.4
click at [751, 593] on button "Next" at bounding box center [752, 598] width 92 height 42
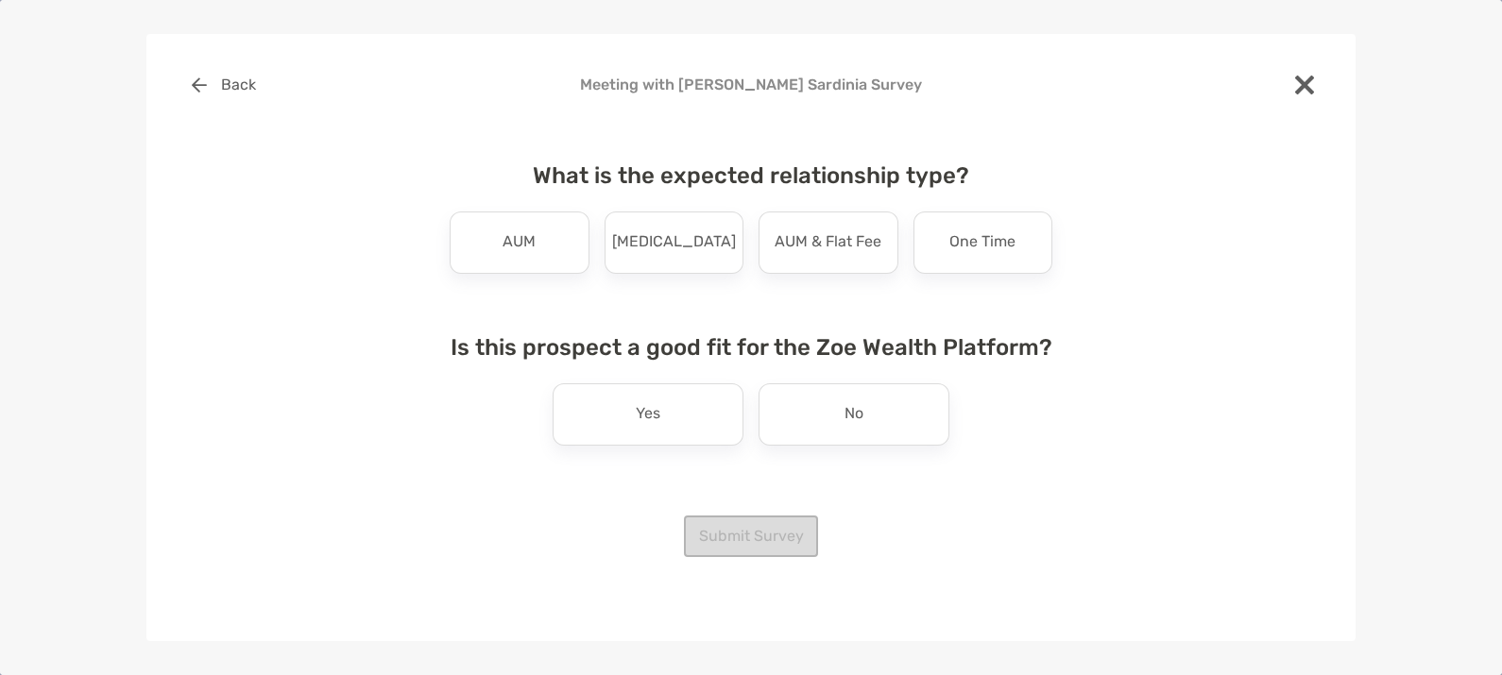
drag, startPoint x: 525, startPoint y: 244, endPoint x: 574, endPoint y: 325, distance: 94.9
click at [529, 245] on p "AUM" at bounding box center [518, 243] width 33 height 30
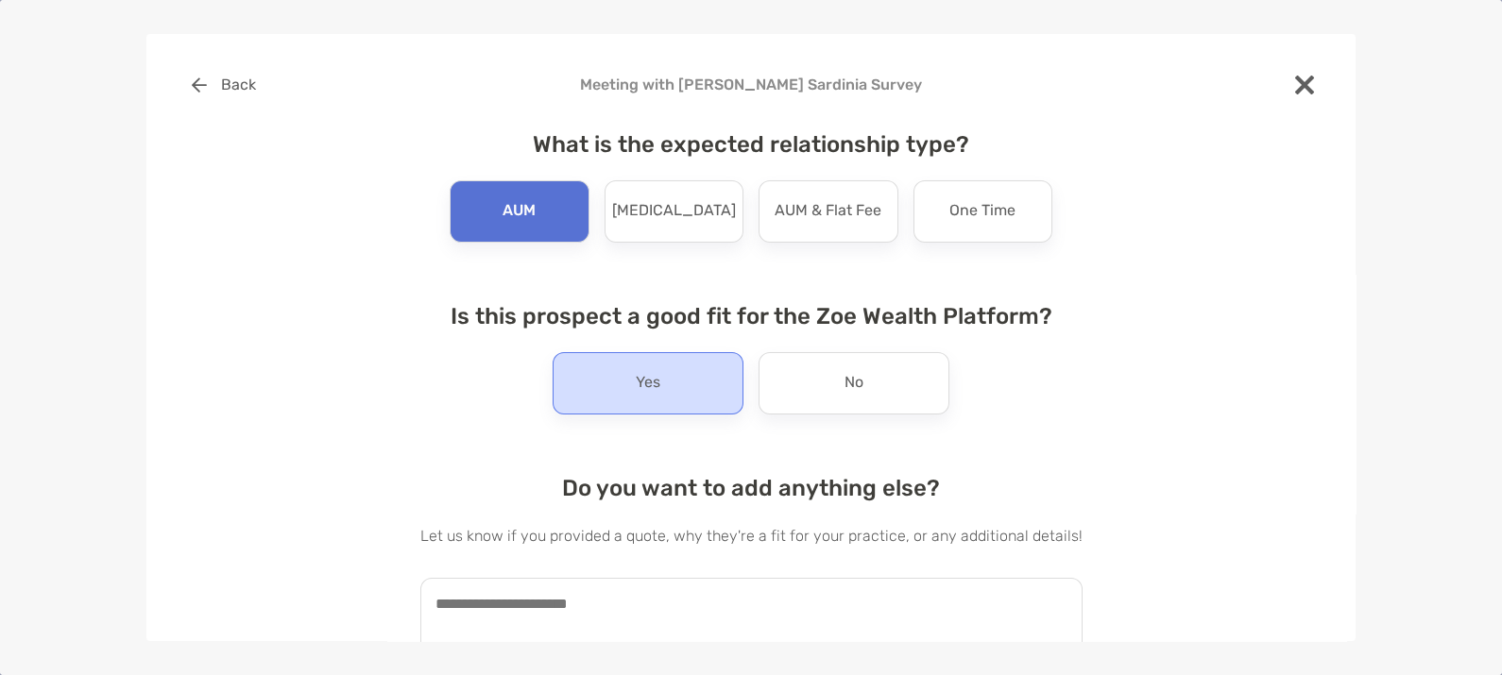
drag, startPoint x: 670, startPoint y: 377, endPoint x: 688, endPoint y: 413, distance: 40.1
click at [672, 378] on div "Yes" at bounding box center [648, 383] width 191 height 62
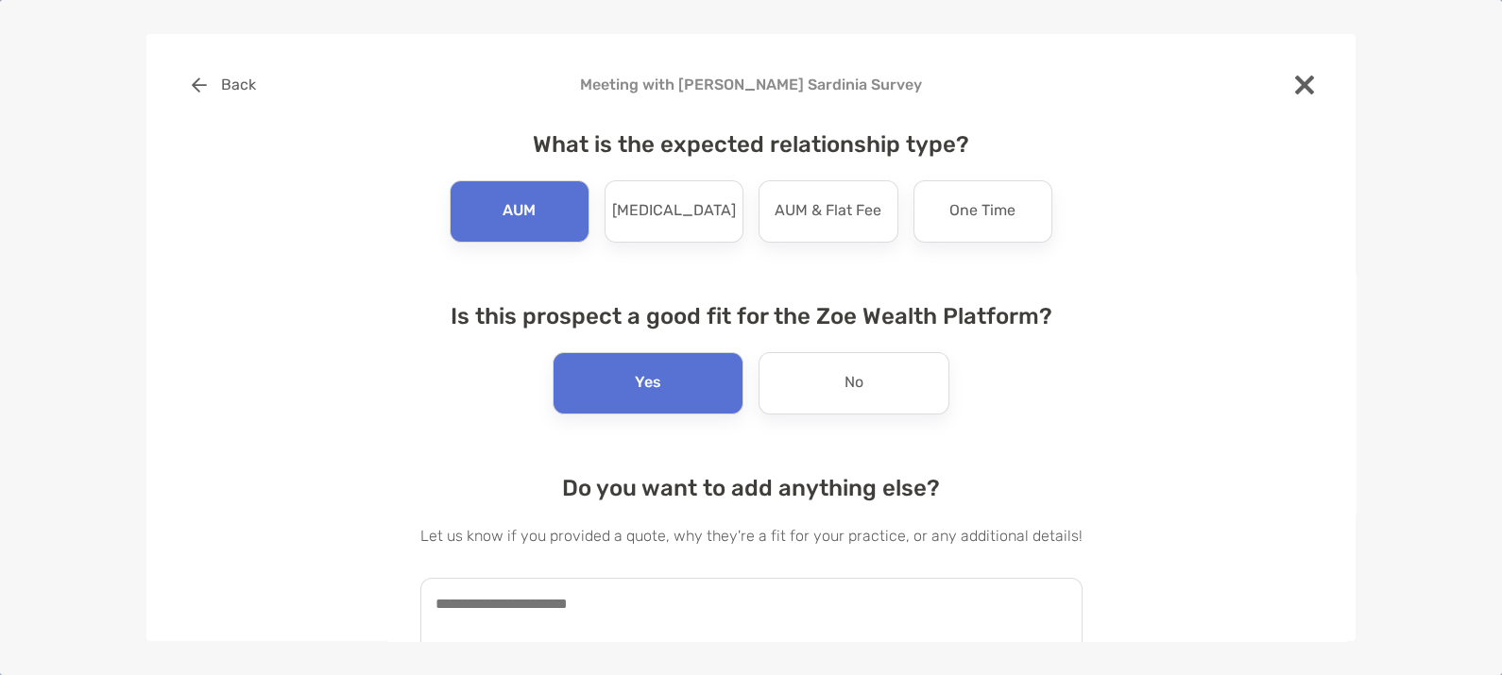
click at [647, 607] on textarea at bounding box center [751, 622] width 662 height 88
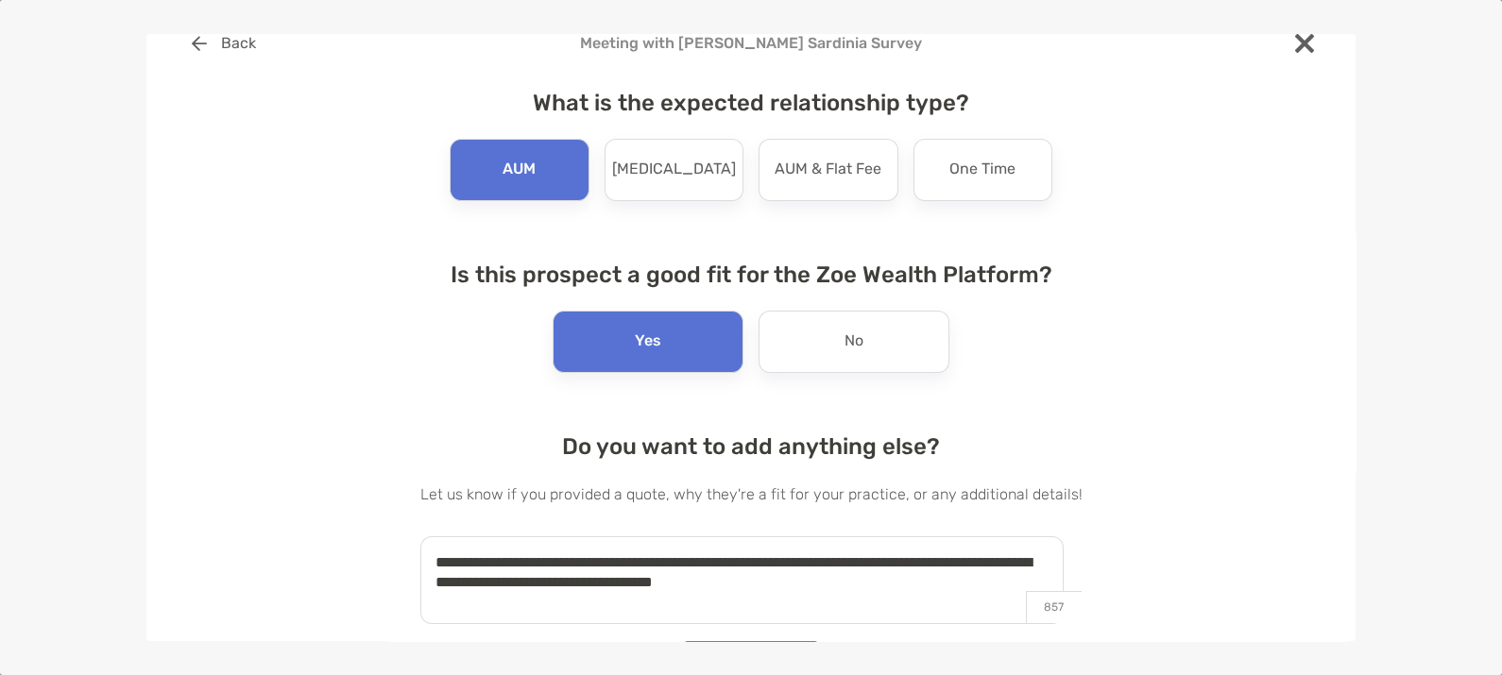
scroll to position [82, 0]
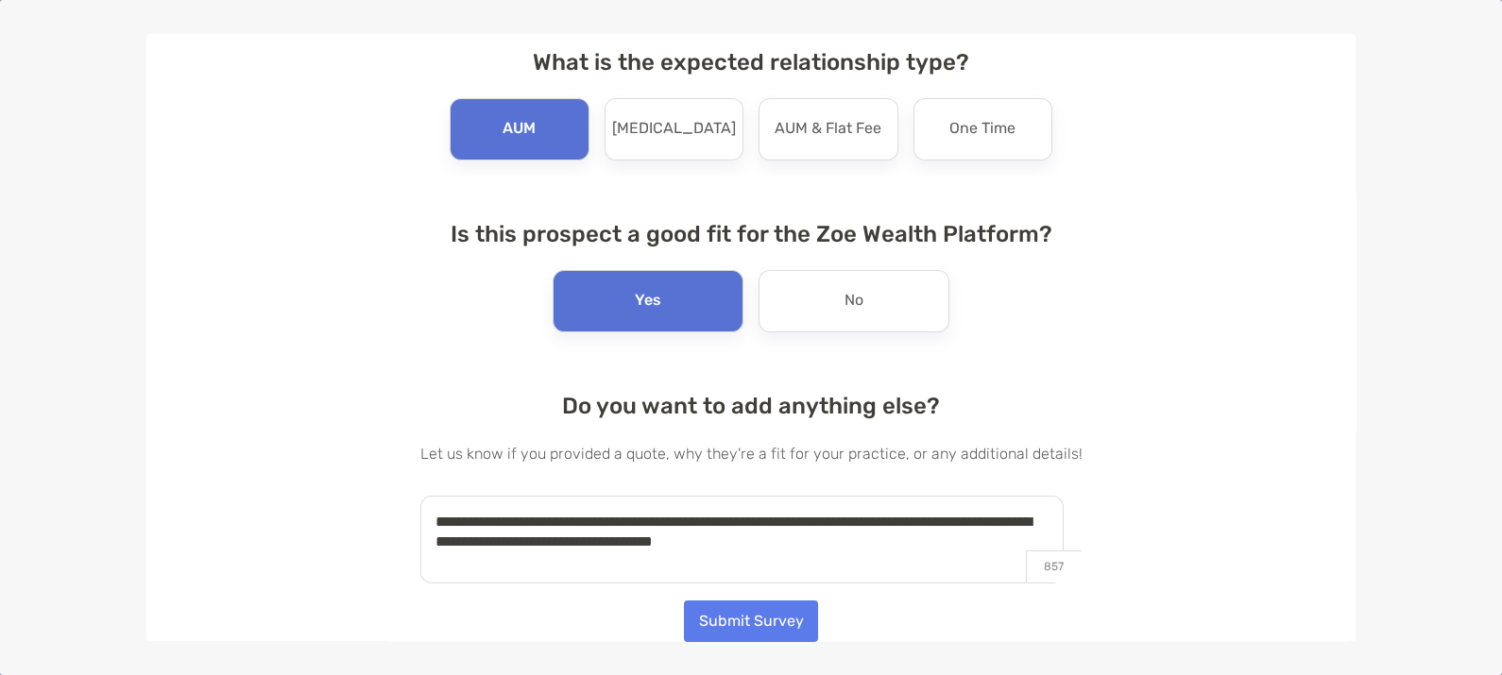
type textarea "**********"
click at [754, 609] on button "Submit Survey" at bounding box center [751, 622] width 134 height 42
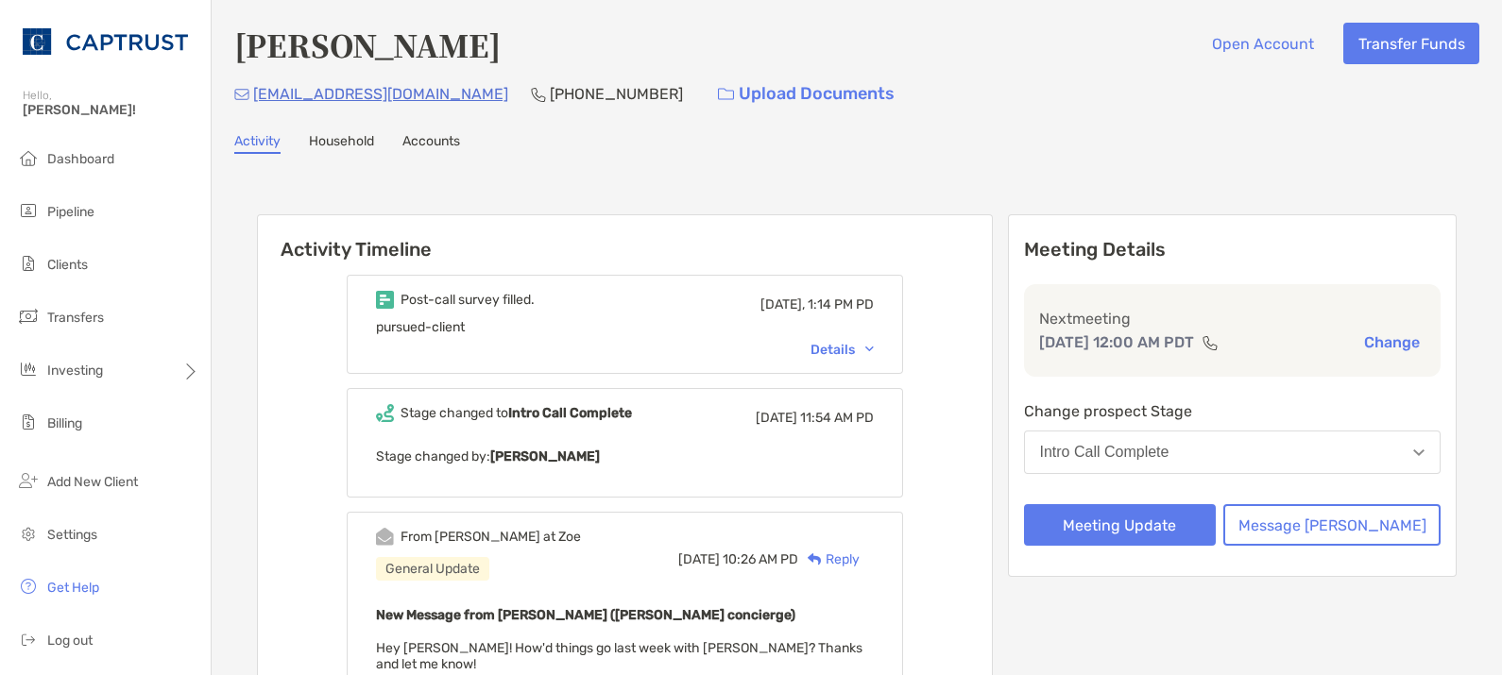
drag, startPoint x: 1046, startPoint y: 128, endPoint x: 1063, endPoint y: 121, distance: 18.2
click at [1059, 121] on div "Robert Sardinia Open Account Transfer Funds rsardinia@gmail.com (510) 755-0961 …" at bounding box center [857, 637] width 1290 height 1274
